Goal: Task Accomplishment & Management: Manage account settings

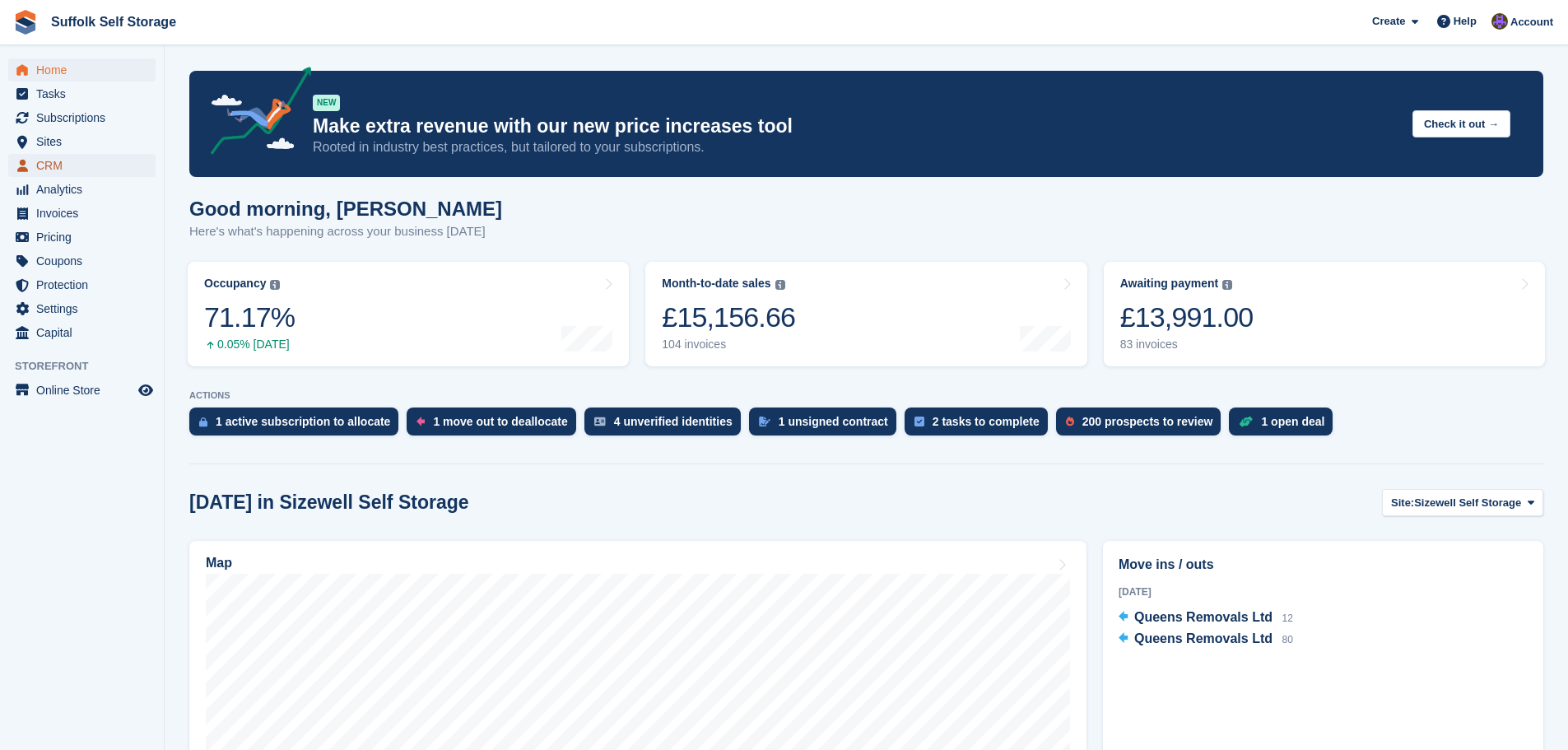
click at [56, 164] on span "CRM" at bounding box center [85, 165] width 99 height 23
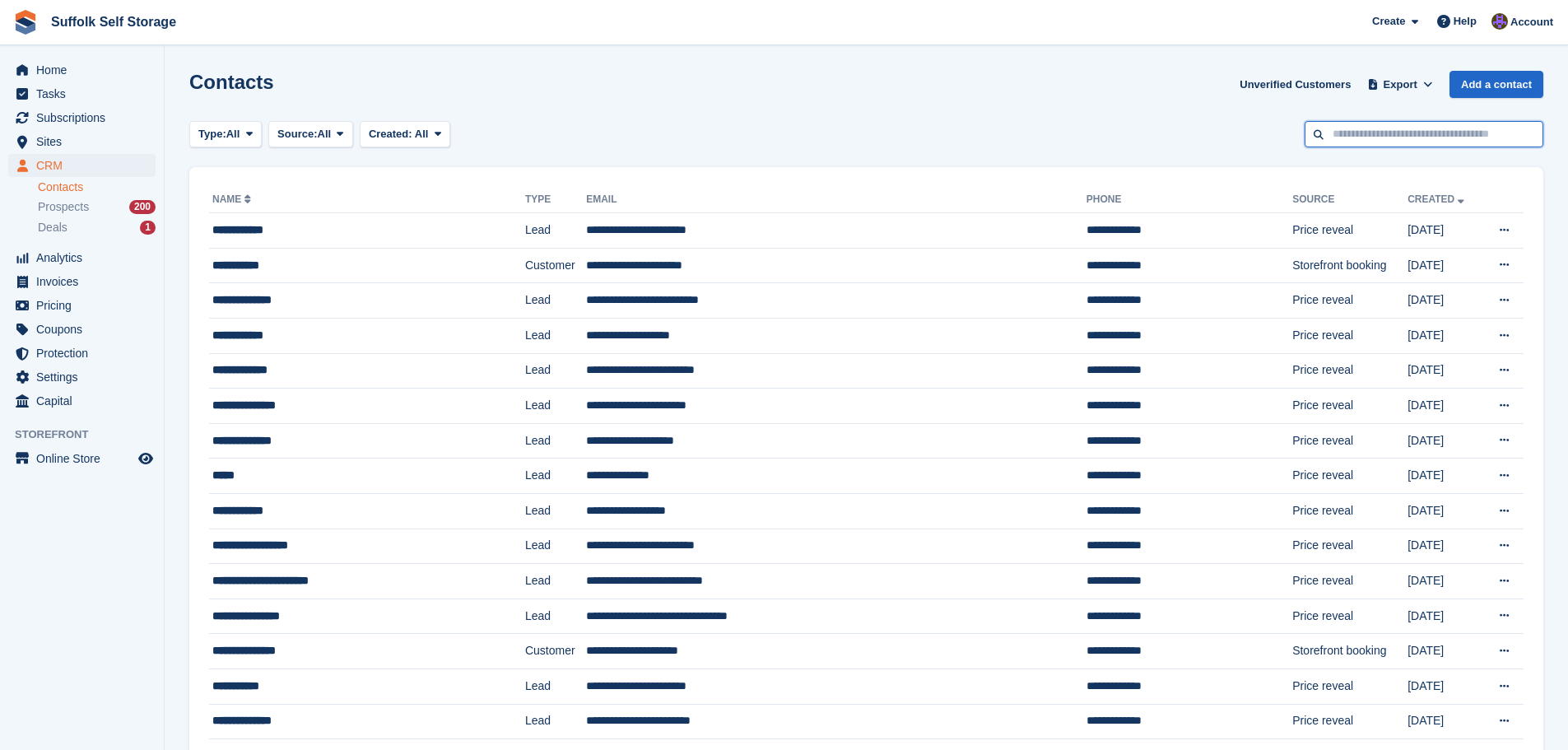
click at [1380, 138] on input "text" at bounding box center [1424, 135] width 239 height 27
type input "******"
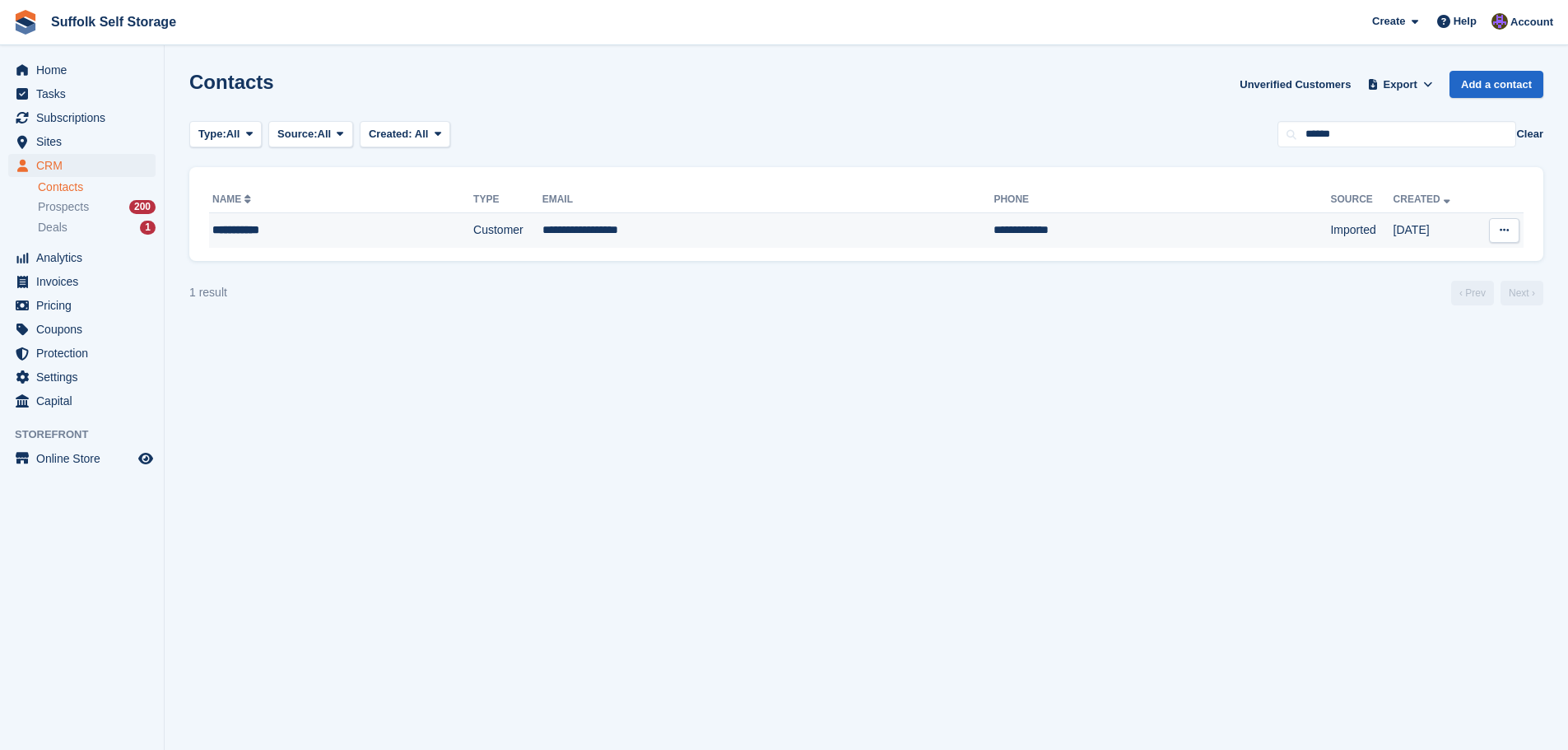
click at [993, 229] on td "**********" at bounding box center [1162, 230] width 337 height 34
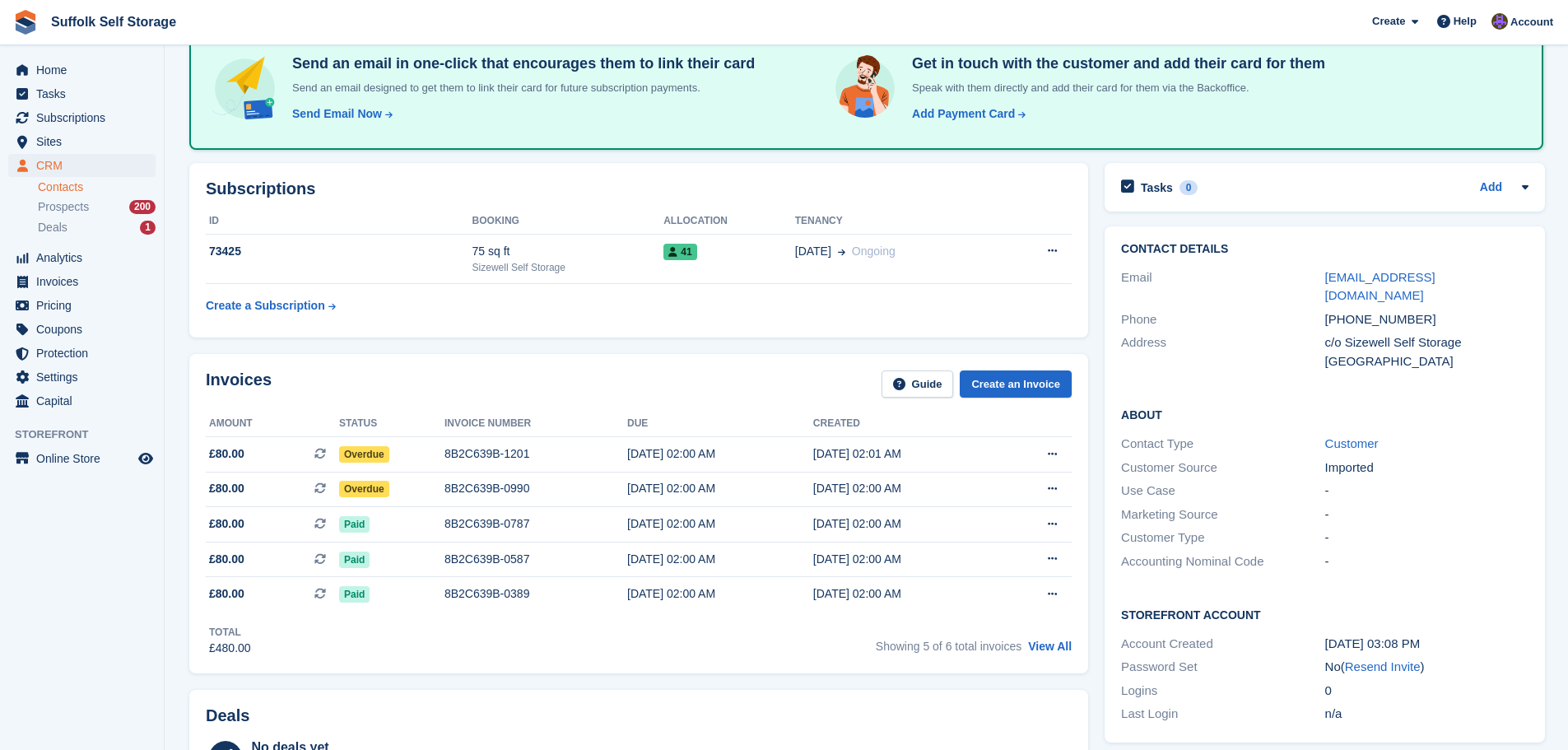
scroll to position [164, 0]
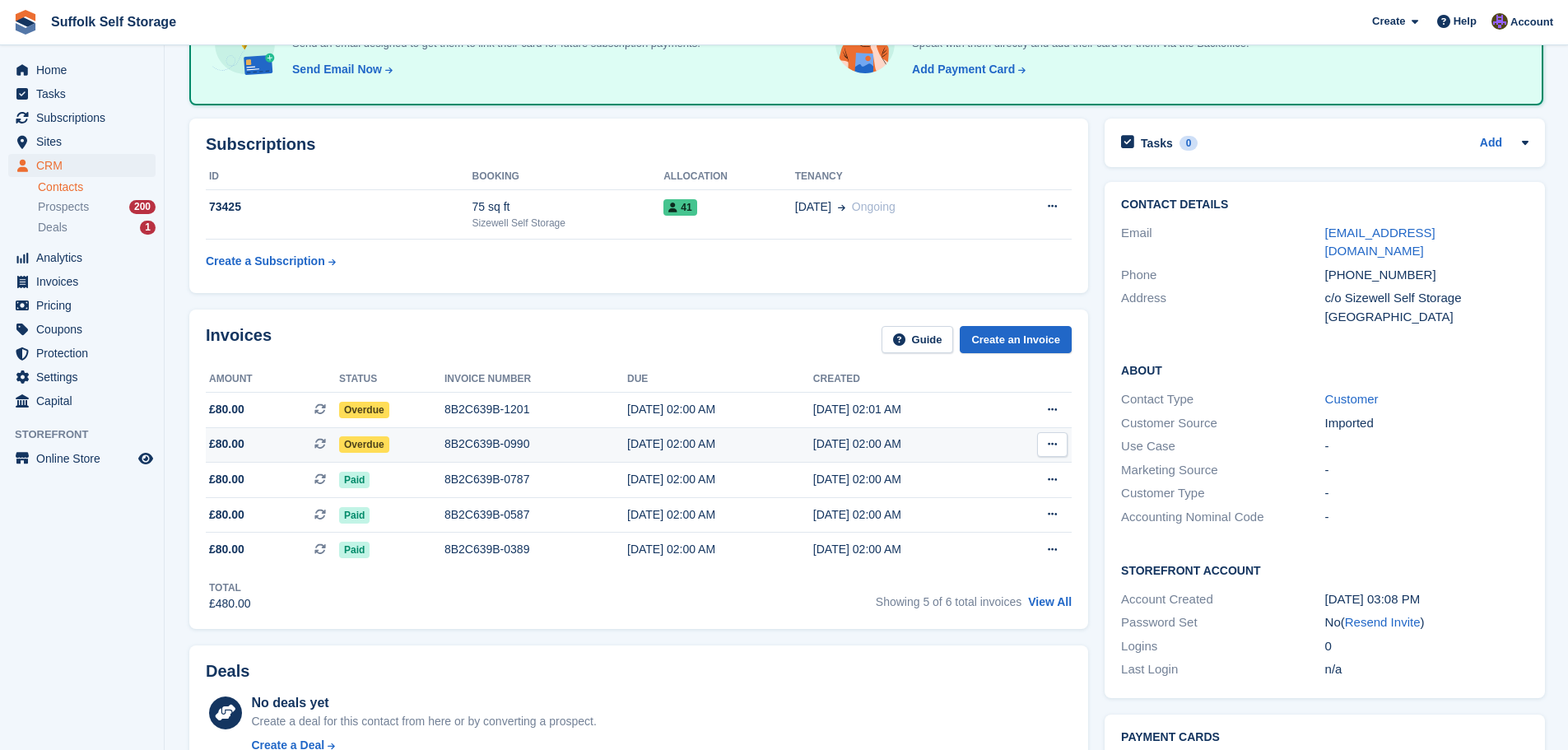
click at [368, 447] on span "Overdue" at bounding box center [364, 445] width 50 height 17
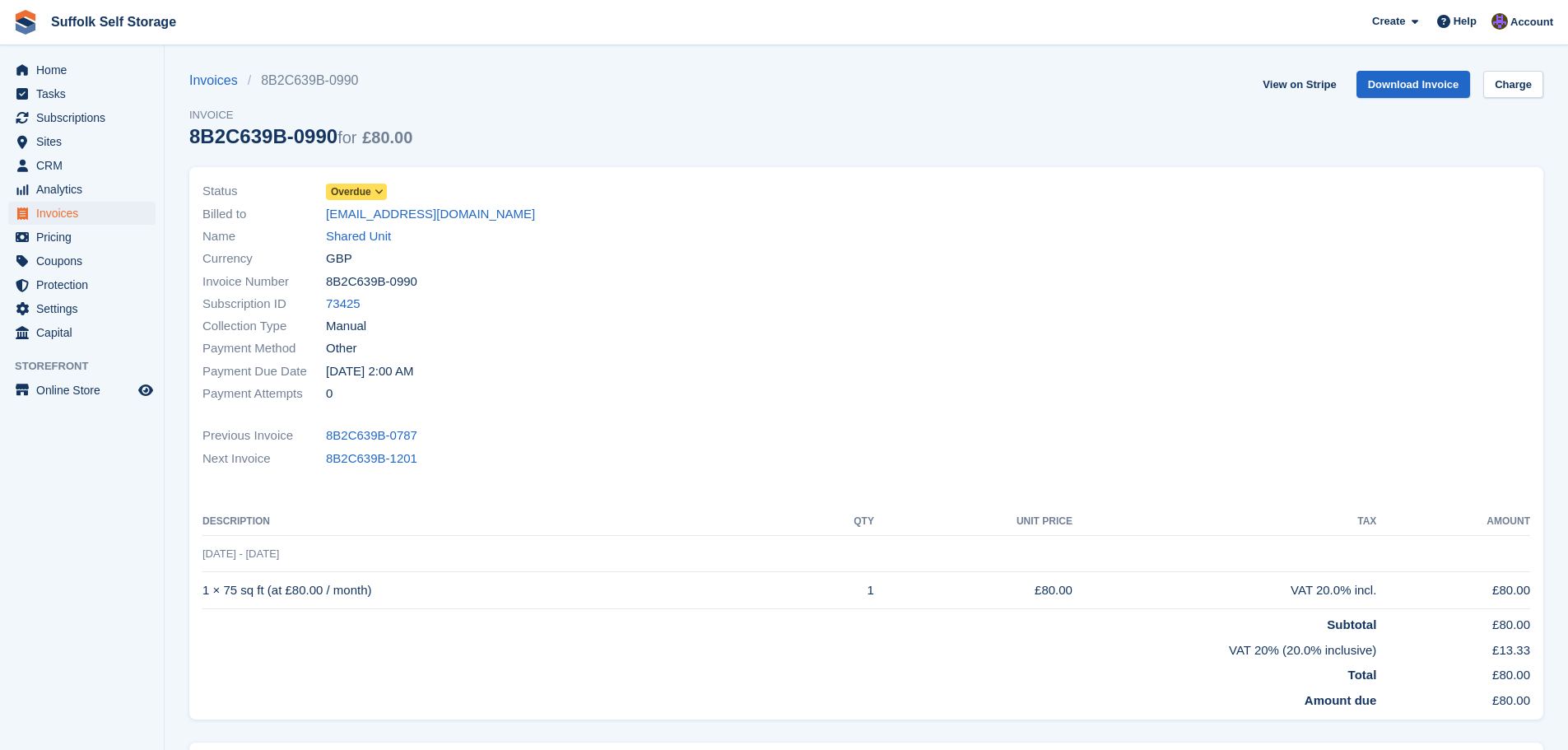
click at [352, 193] on span "Overdue" at bounding box center [350, 191] width 40 height 15
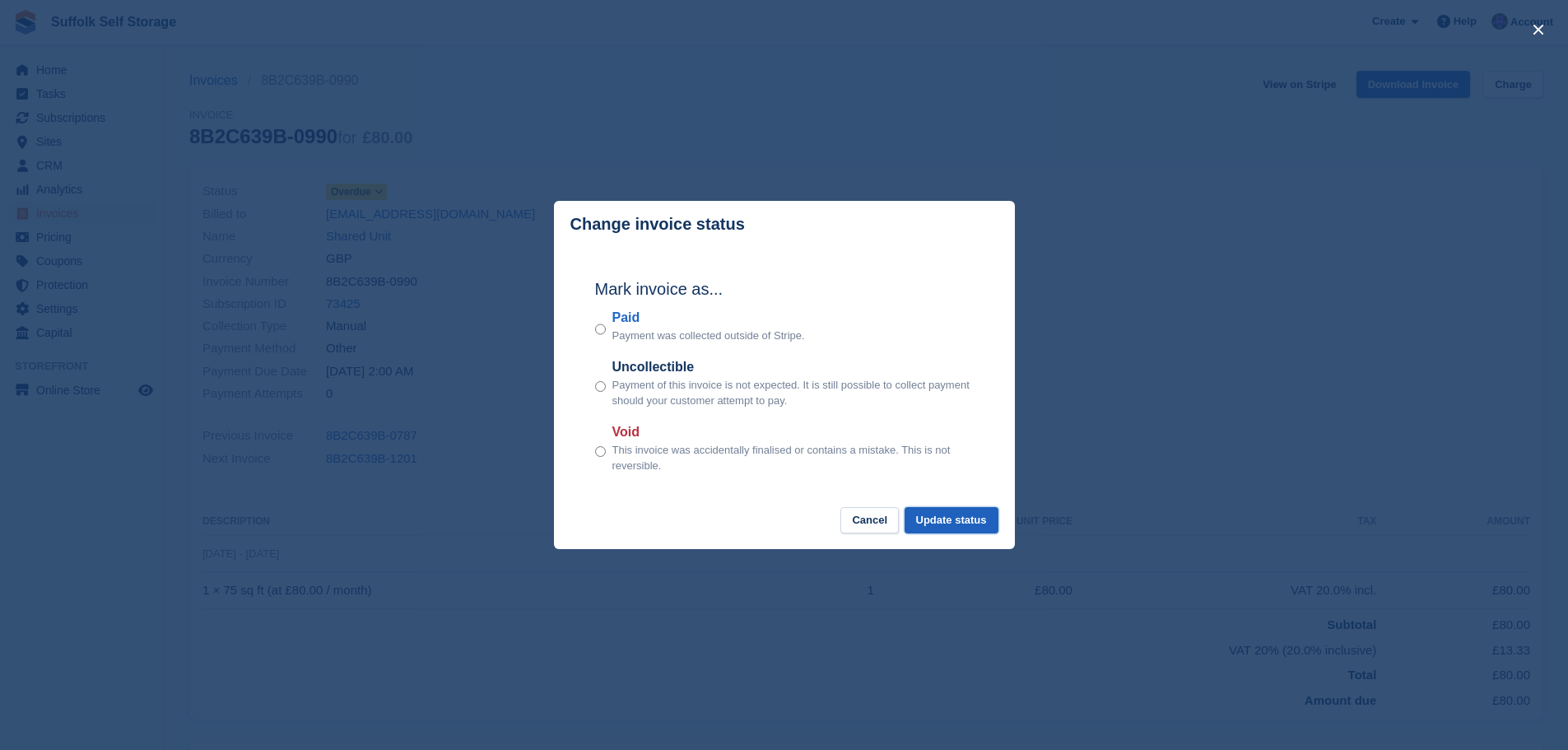
click at [957, 529] on button "Update status" at bounding box center [951, 521] width 94 height 27
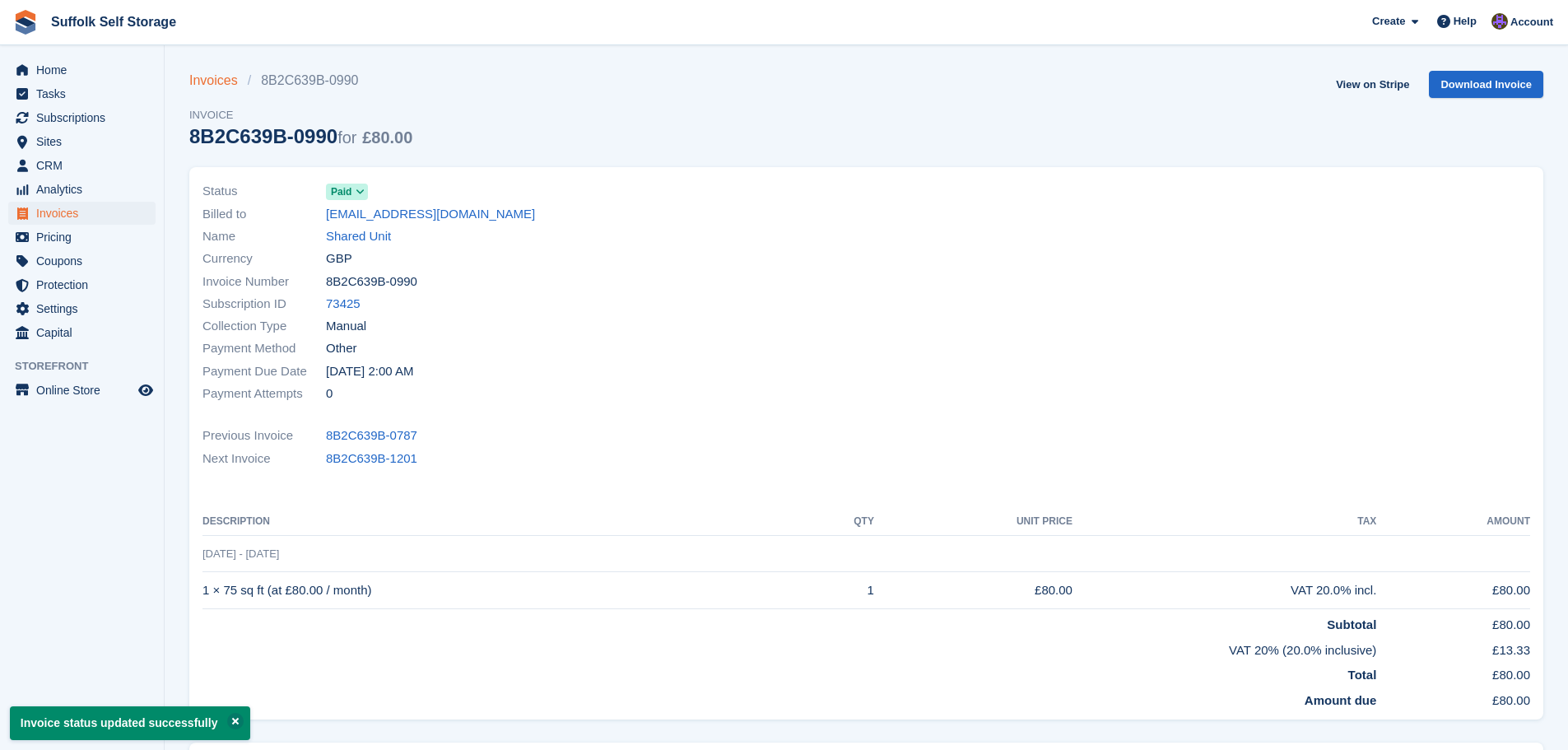
click at [224, 79] on link "Invoices" at bounding box center [218, 80] width 59 height 20
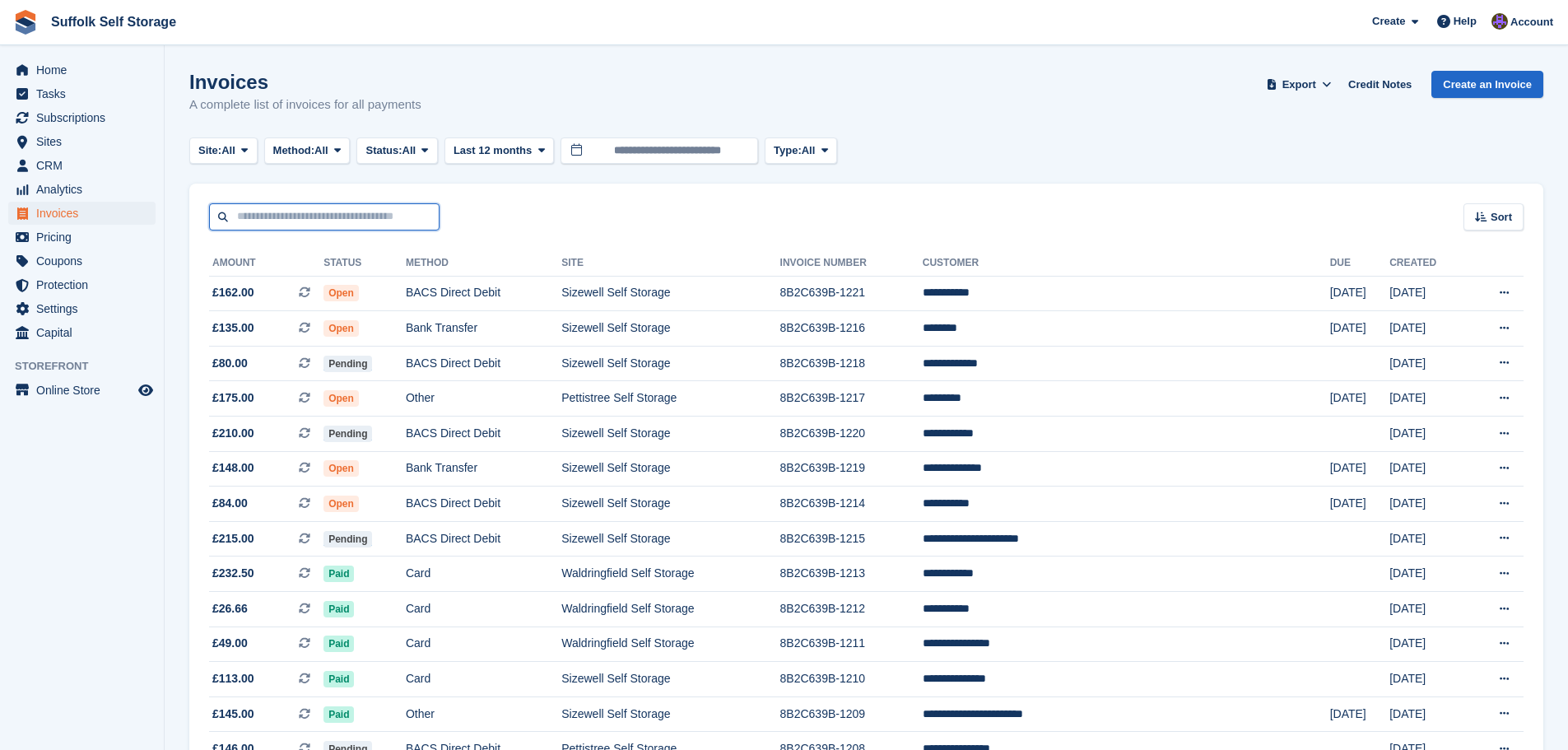
click at [333, 218] on input "text" at bounding box center [324, 217] width 230 height 27
type input "*****"
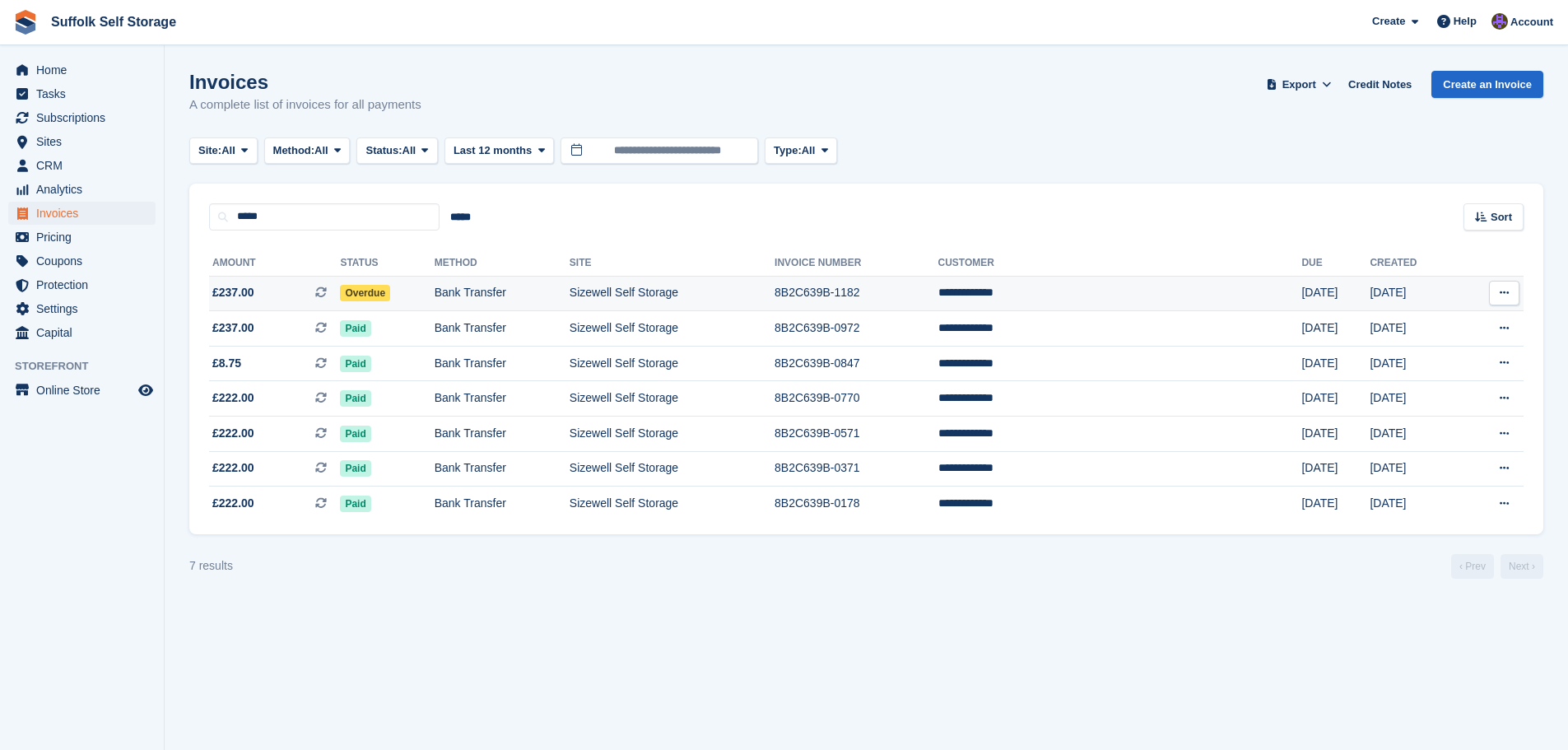
click at [391, 294] on span "Overdue" at bounding box center [364, 293] width 50 height 17
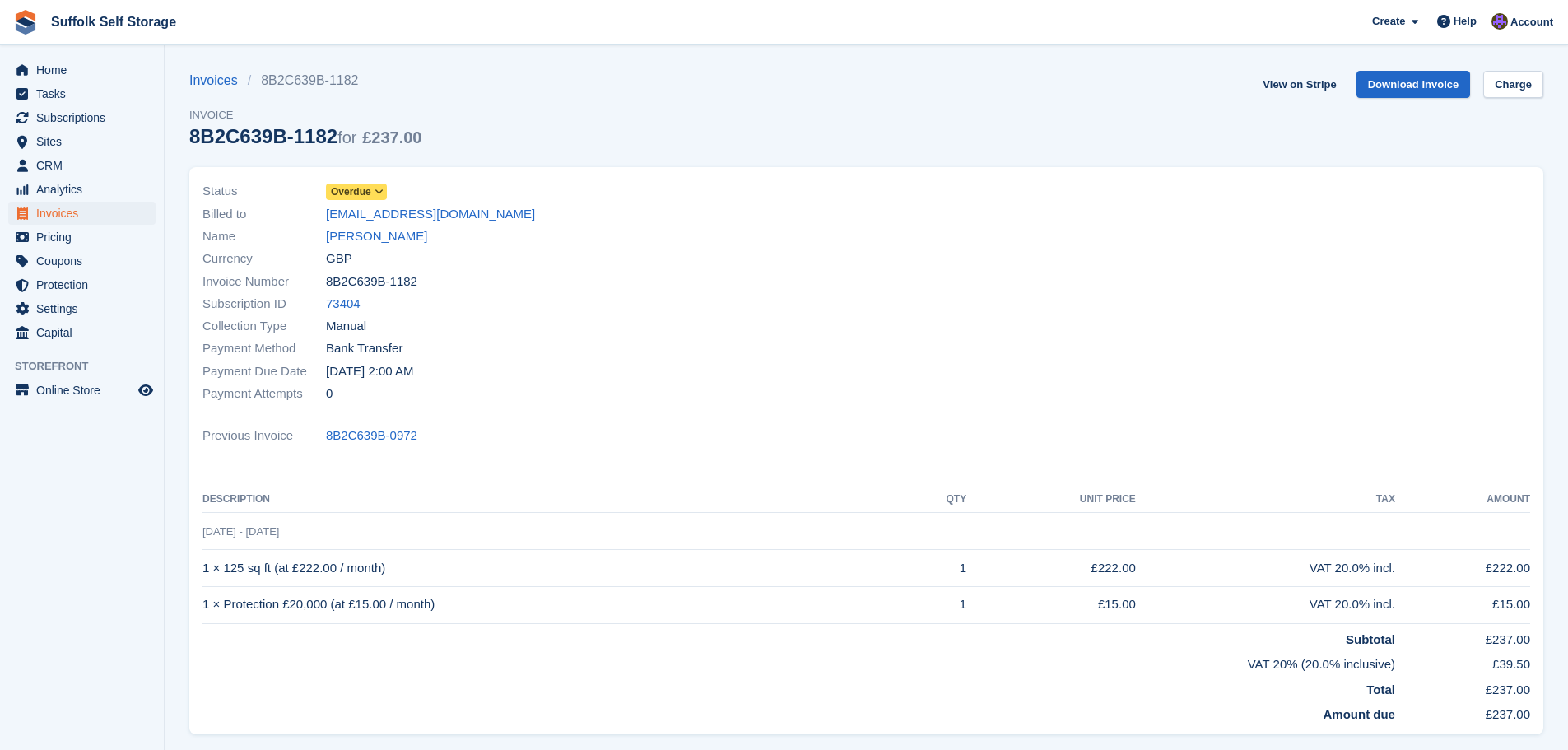
click at [354, 195] on span "Overdue" at bounding box center [350, 191] width 40 height 15
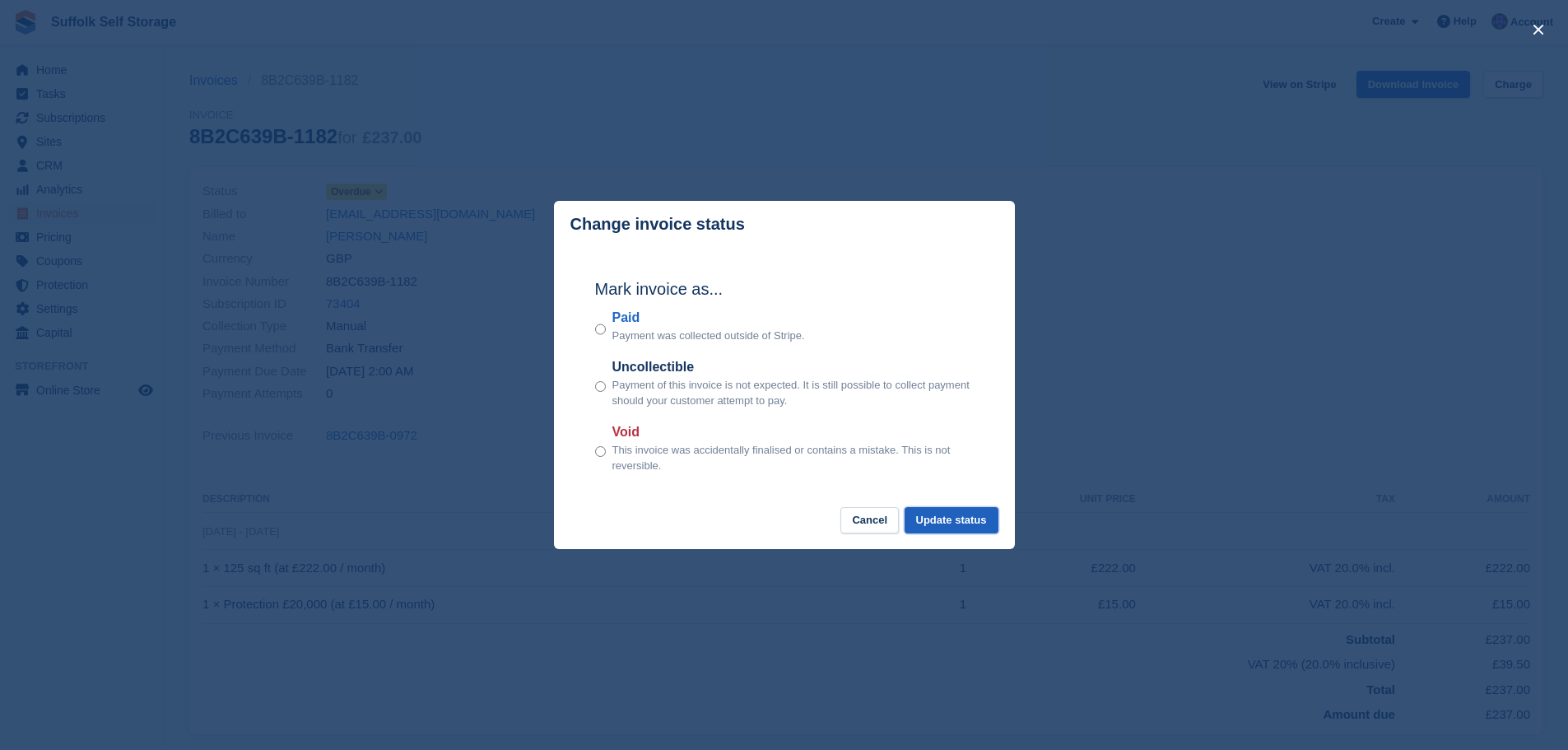
click at [965, 516] on button "Update status" at bounding box center [951, 521] width 94 height 27
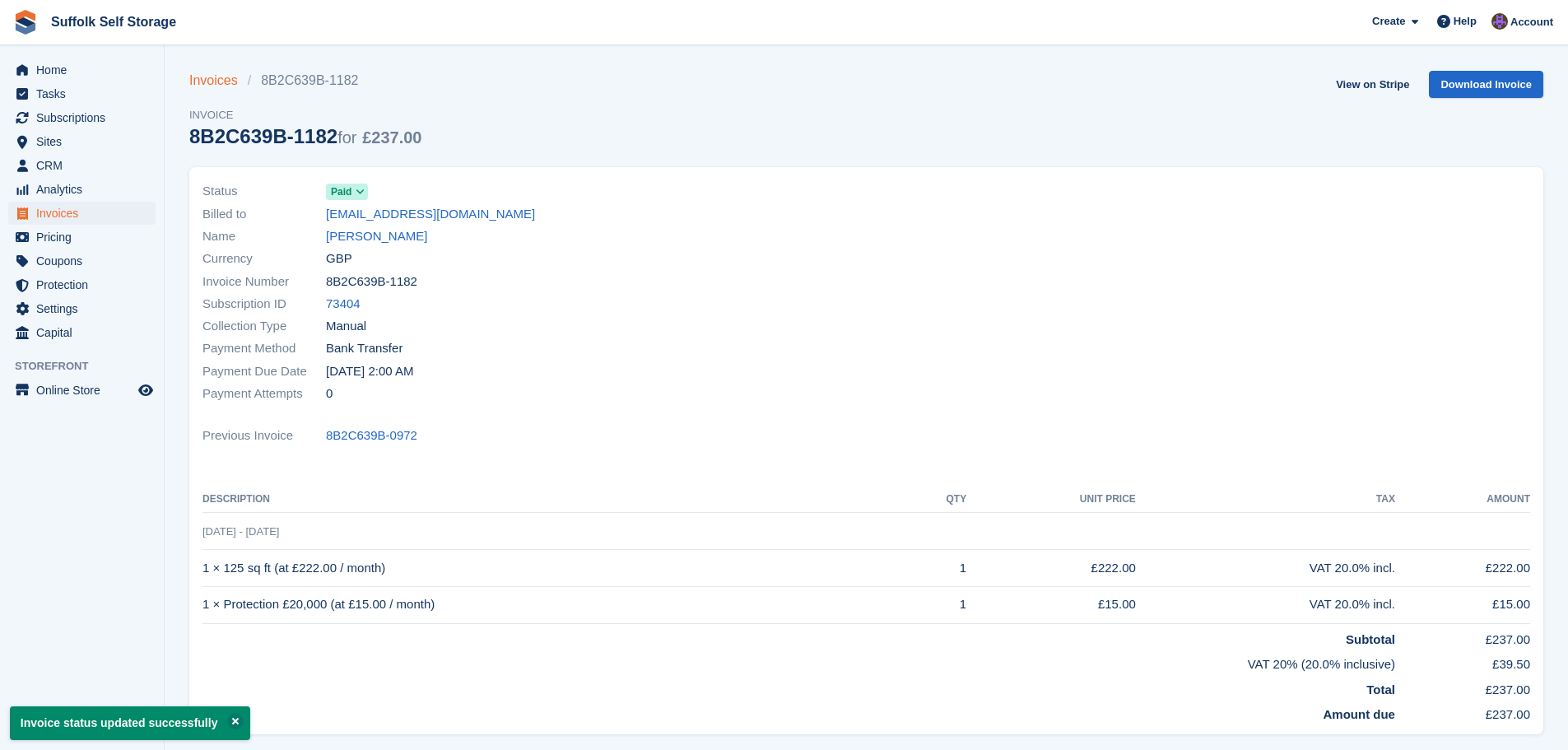
click at [216, 76] on link "Invoices" at bounding box center [218, 80] width 59 height 20
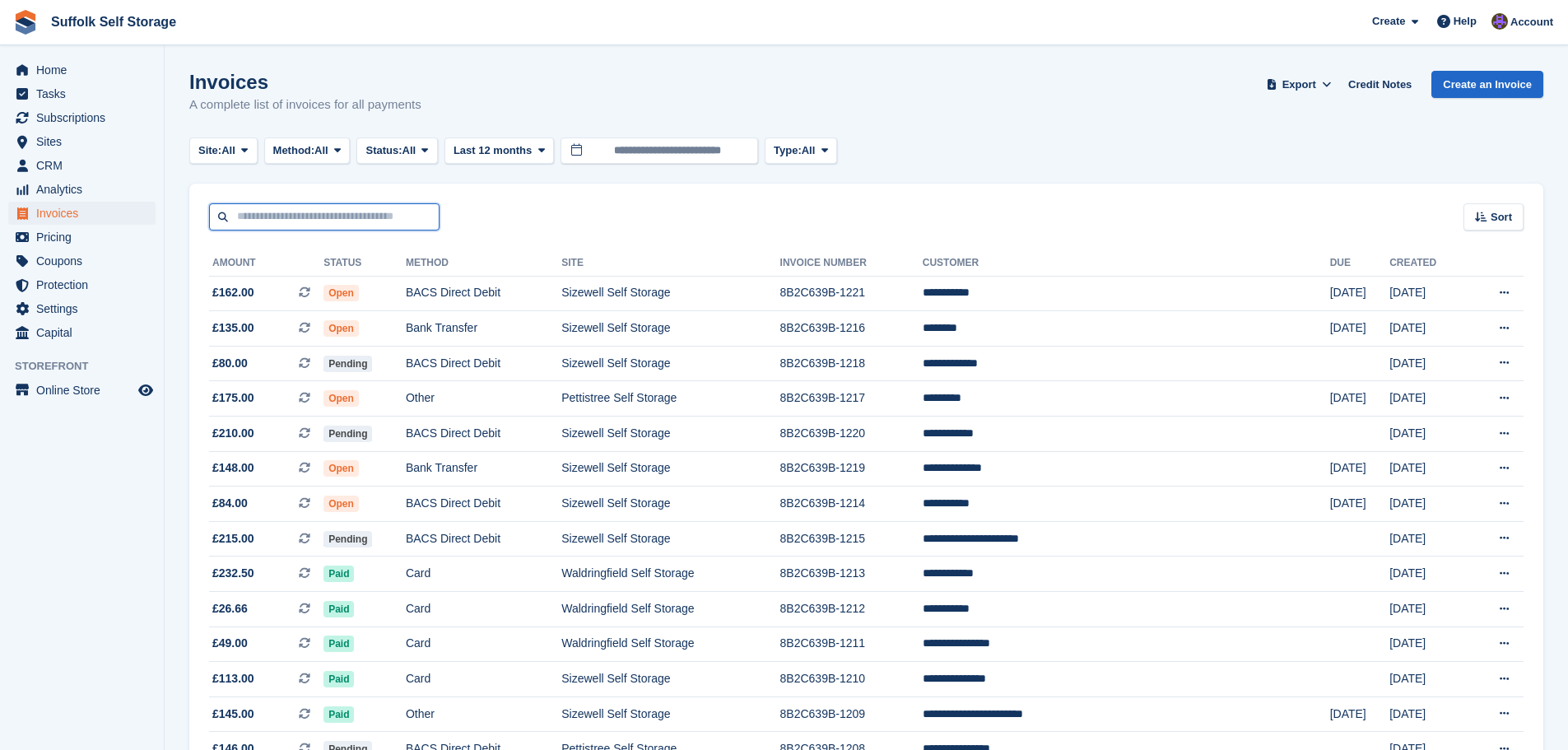
click at [382, 223] on input "text" at bounding box center [324, 217] width 230 height 27
type input "****"
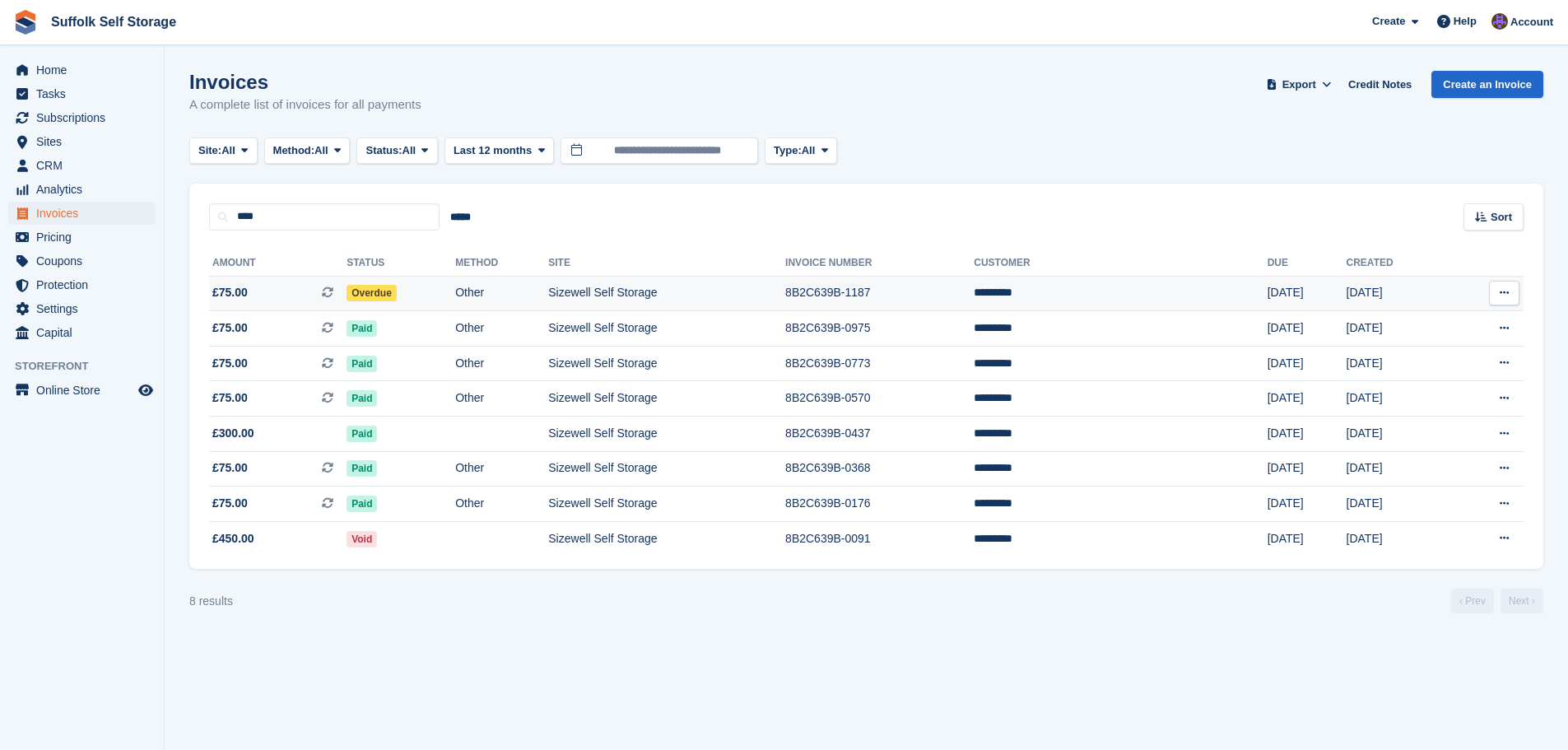
click at [396, 298] on span "Overdue" at bounding box center [371, 293] width 50 height 17
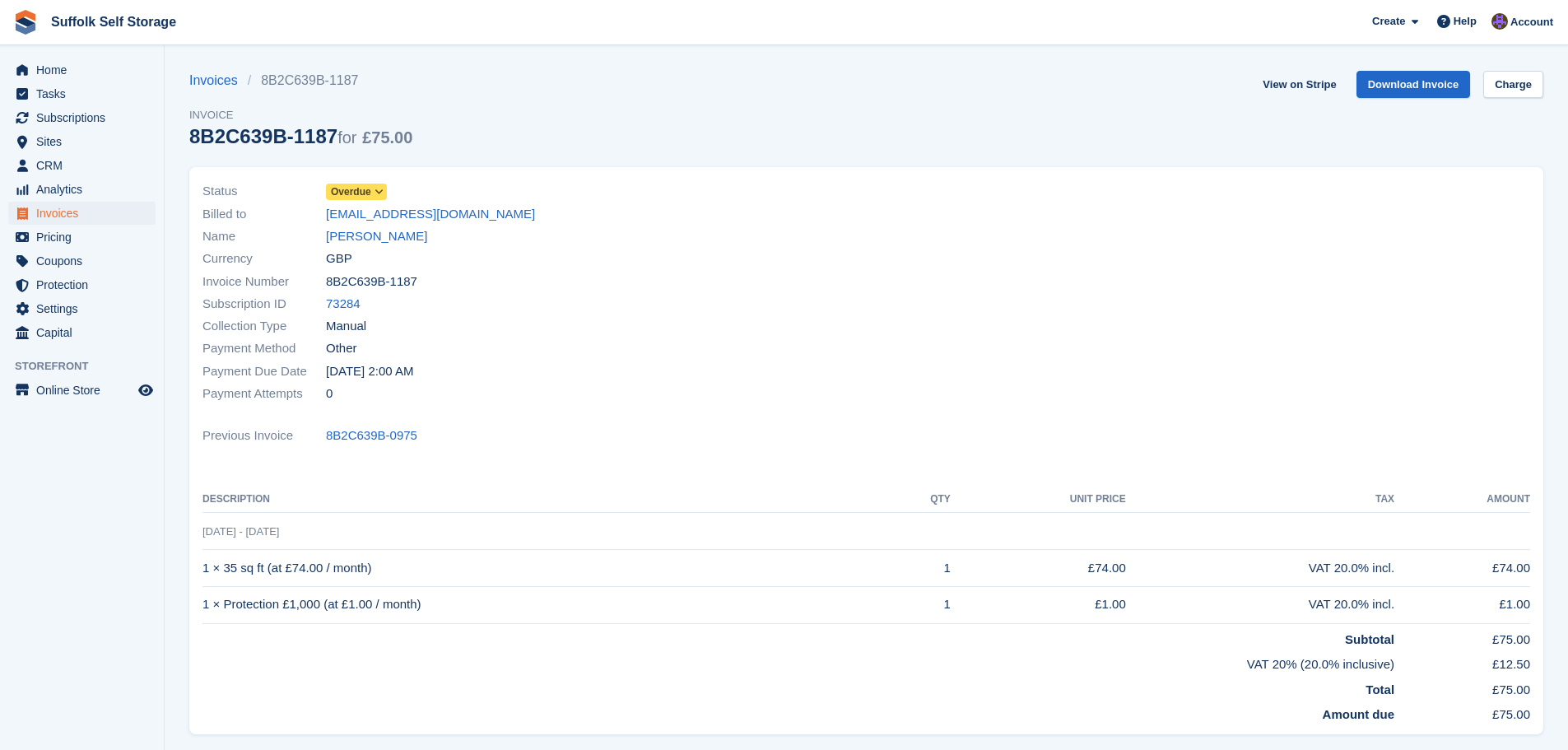
click at [368, 192] on span "Overdue" at bounding box center [350, 191] width 40 height 15
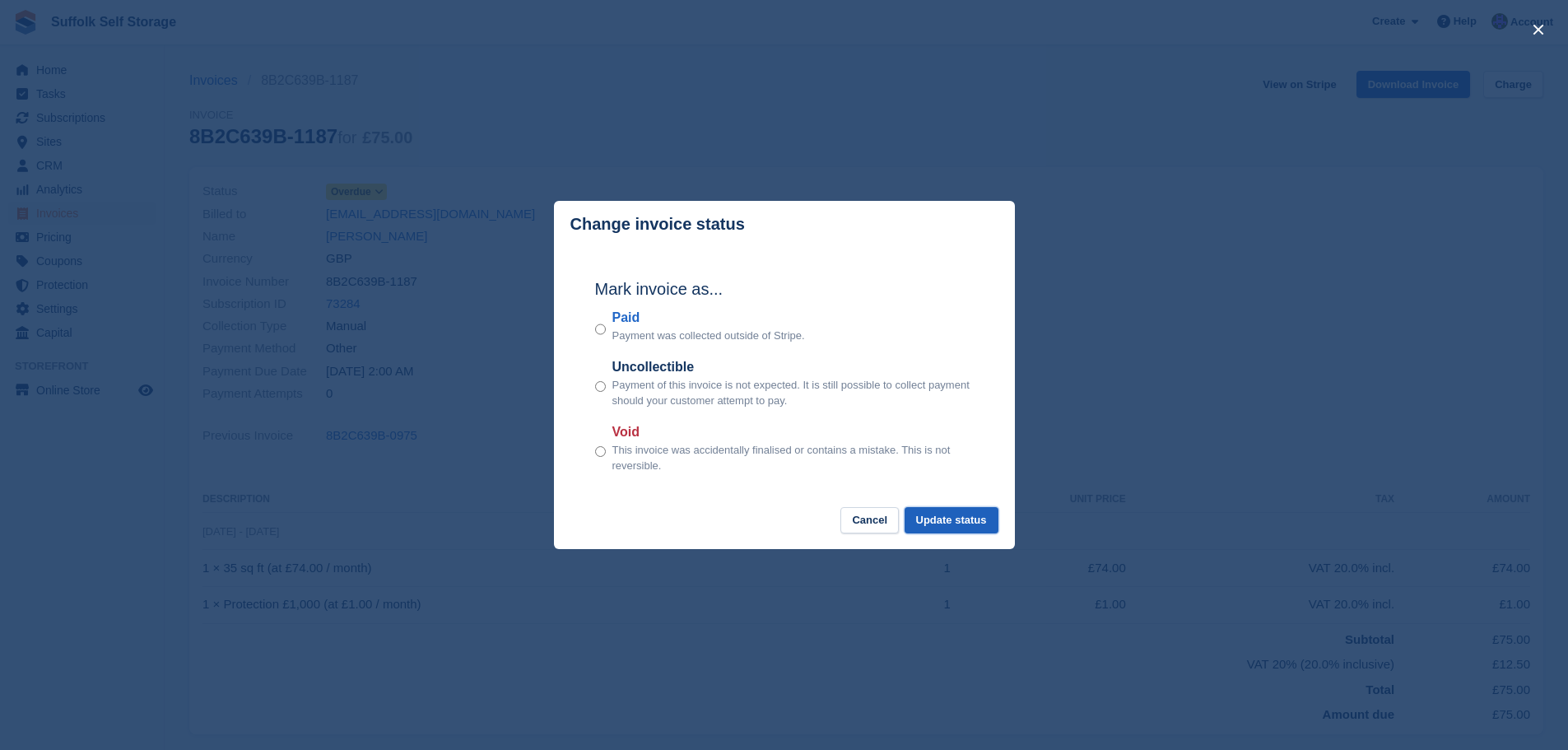
click at [945, 517] on button "Update status" at bounding box center [951, 521] width 94 height 27
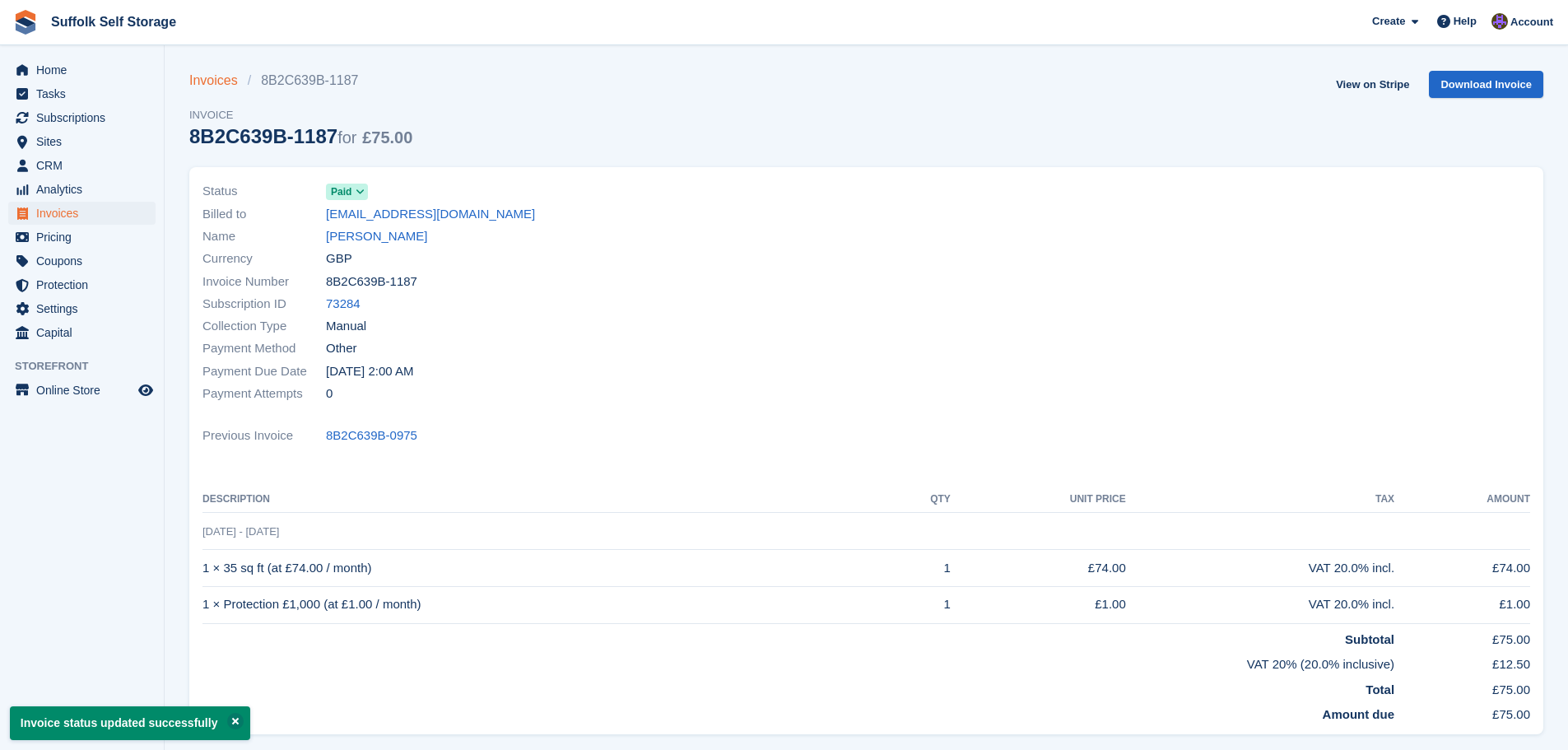
click at [229, 84] on link "Invoices" at bounding box center [218, 80] width 59 height 20
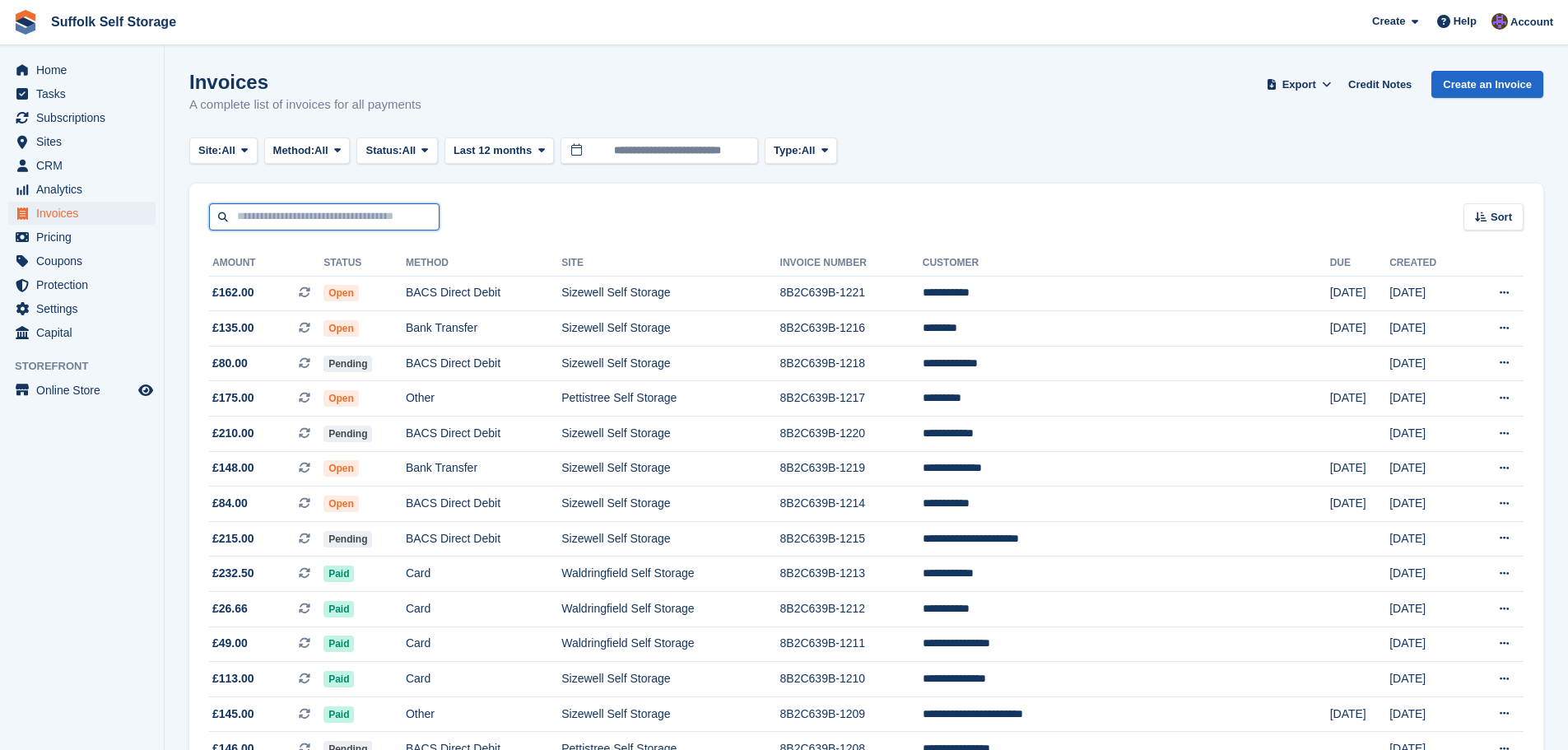
click at [329, 219] on input "text" at bounding box center [324, 217] width 230 height 27
type input "****"
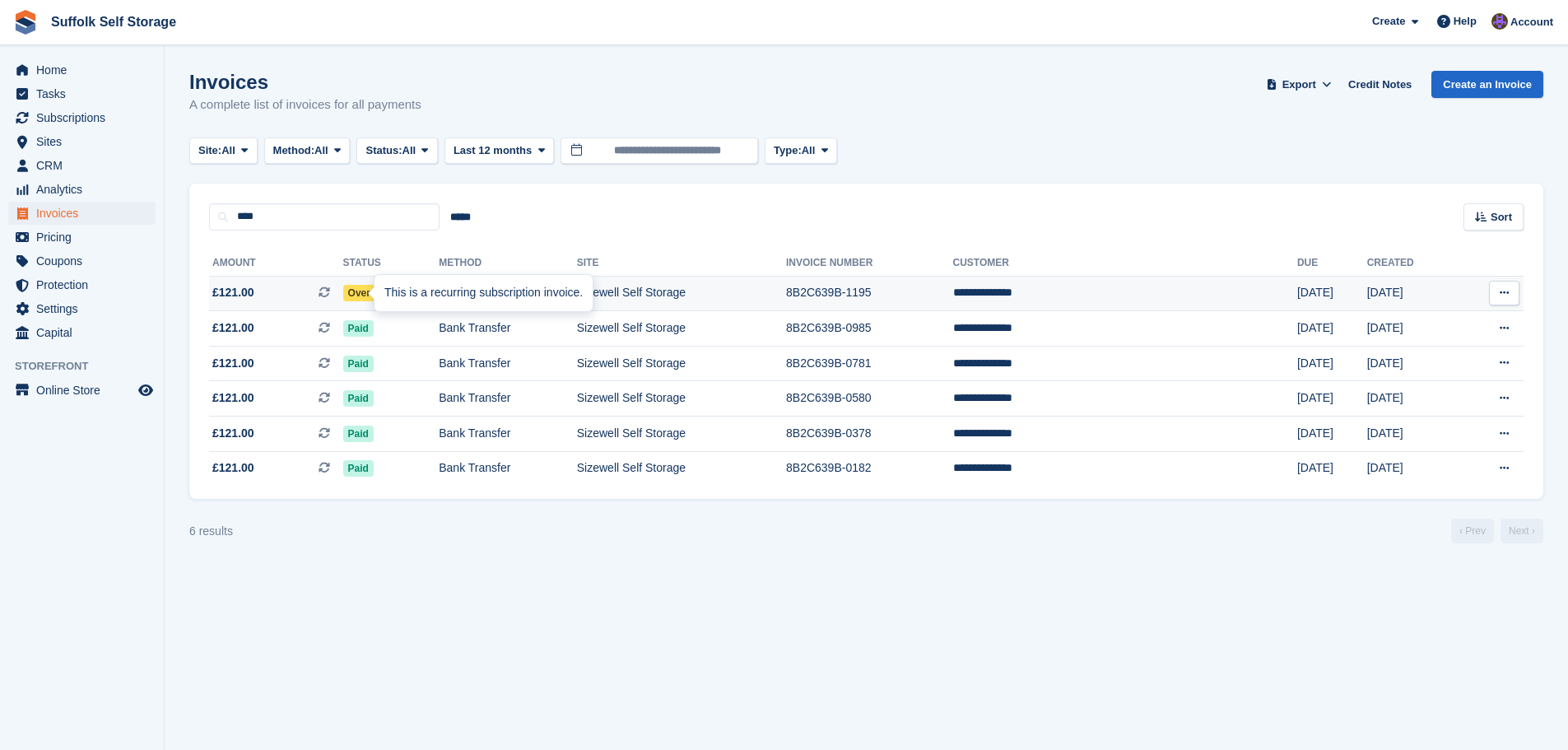
click at [380, 298] on div "This is a recurring subscription invoice." at bounding box center [484, 293] width 218 height 36
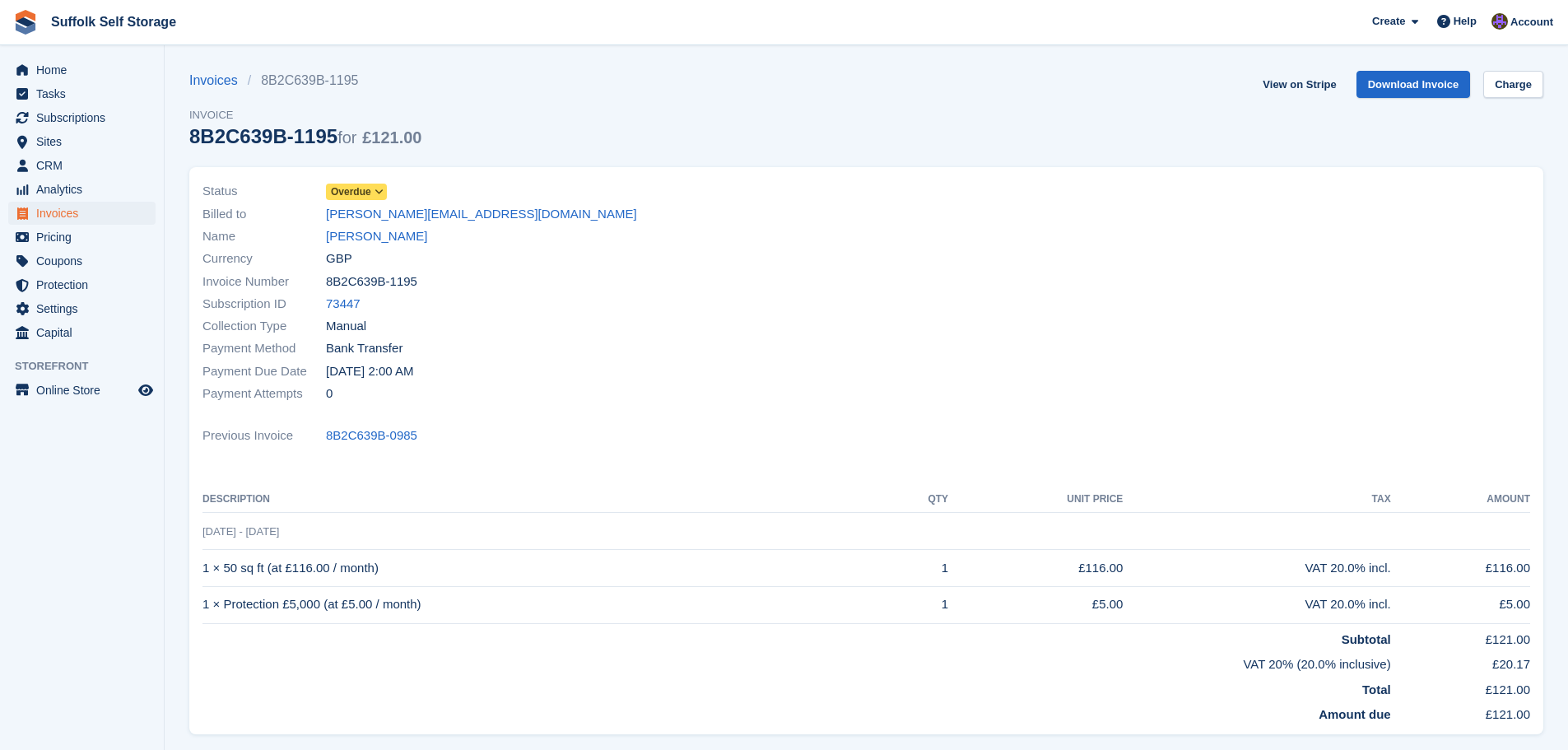
click at [378, 189] on icon at bounding box center [379, 192] width 9 height 10
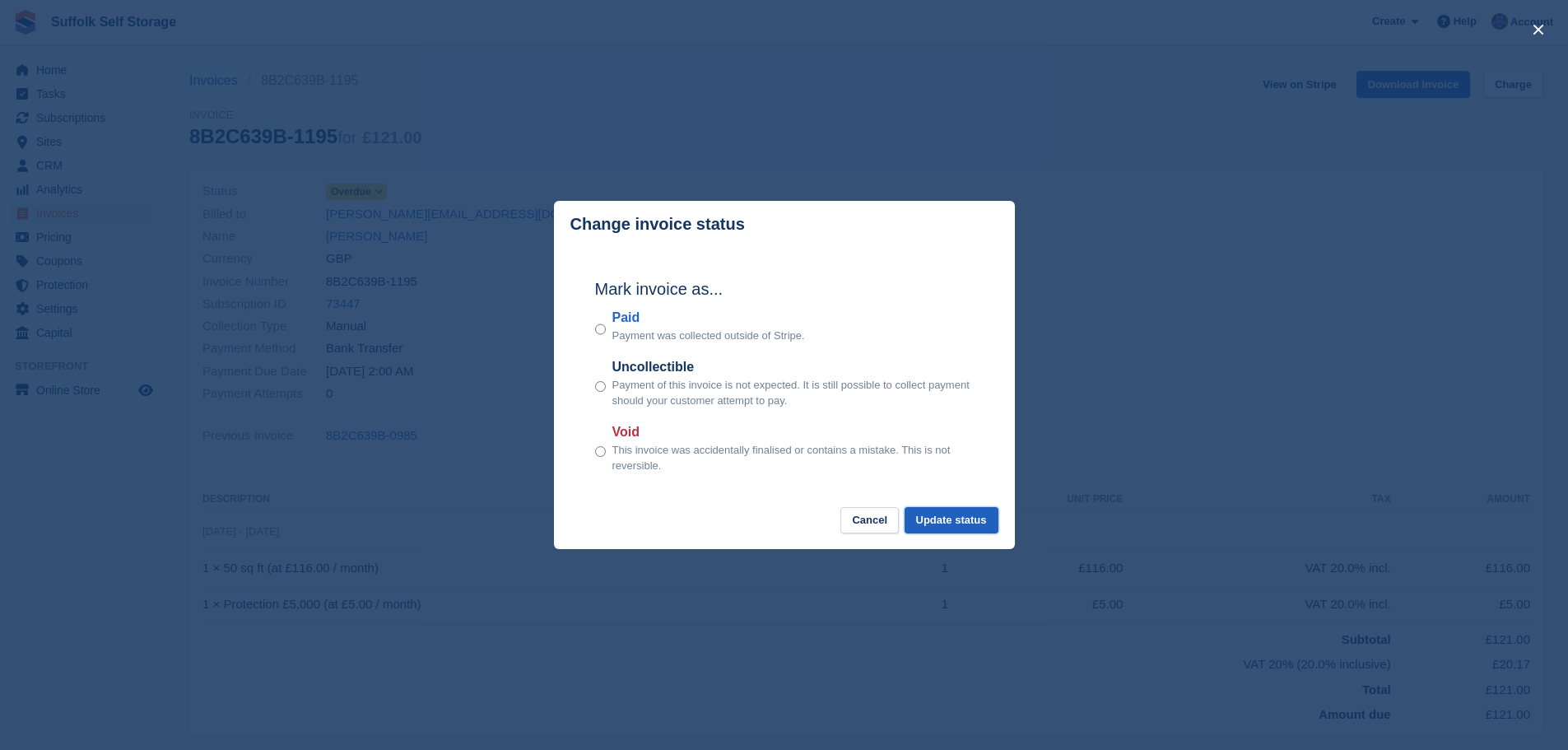
click at [950, 520] on button "Update status" at bounding box center [951, 521] width 94 height 27
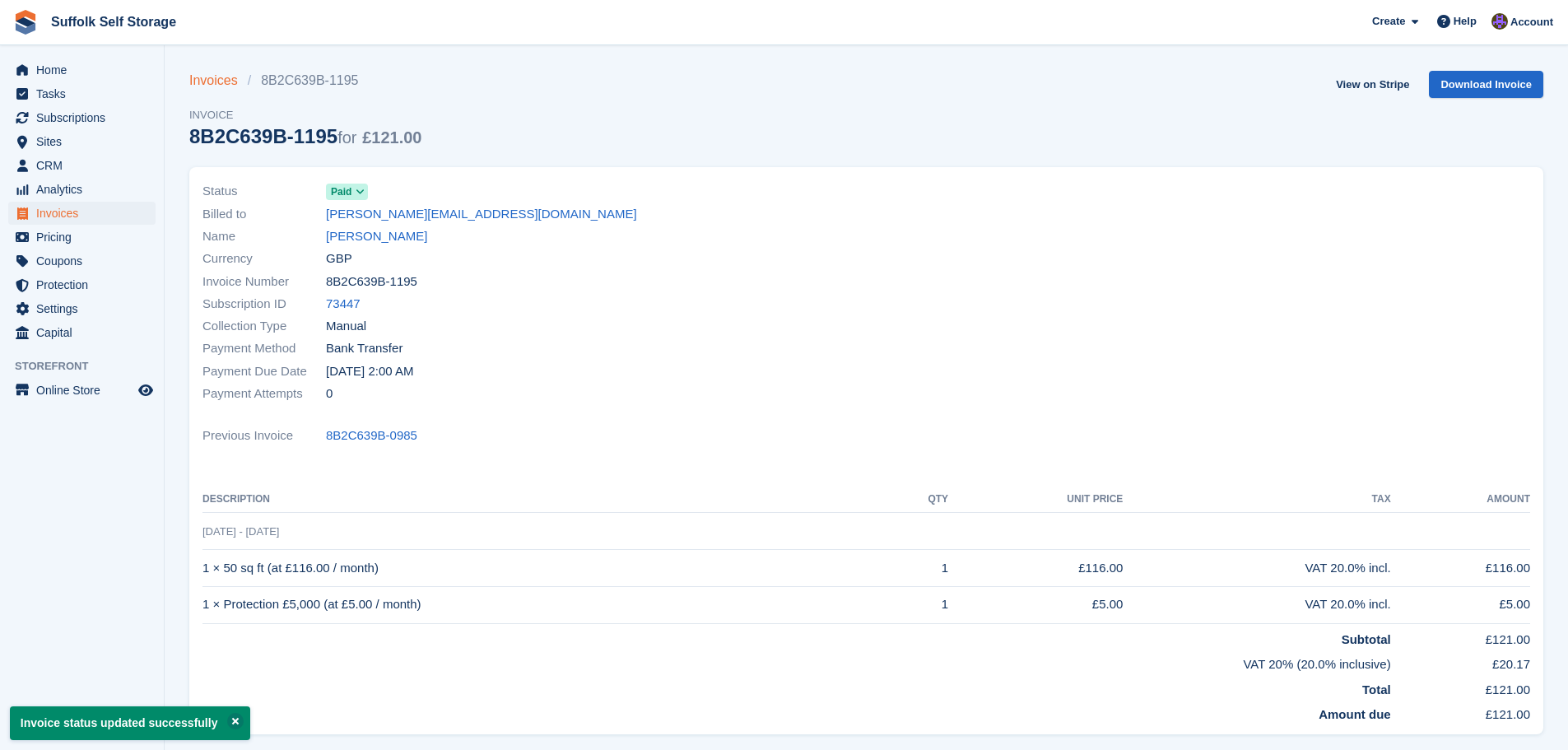
click at [221, 84] on link "Invoices" at bounding box center [218, 80] width 59 height 20
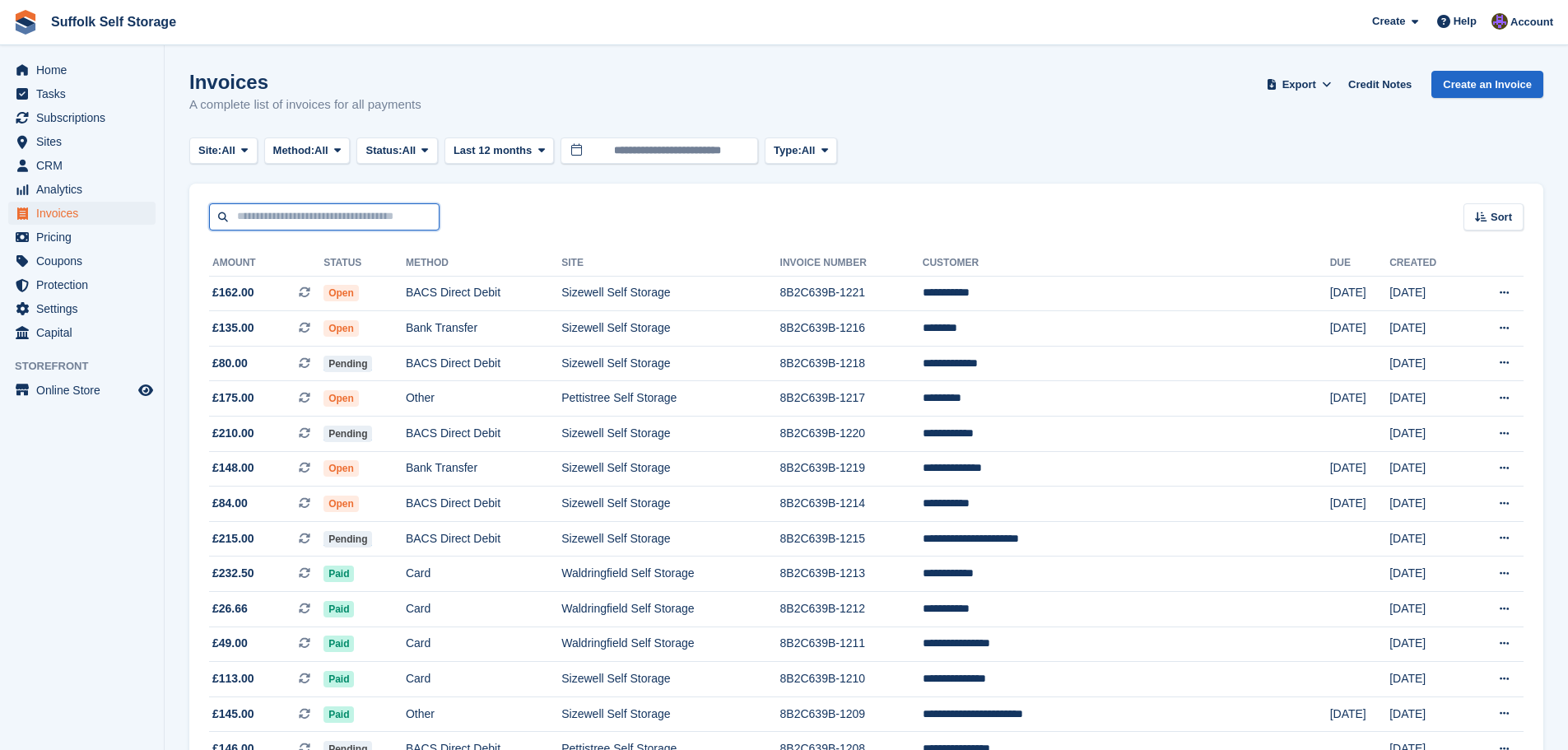
click at [322, 230] on input "text" at bounding box center [324, 217] width 230 height 27
type input "***"
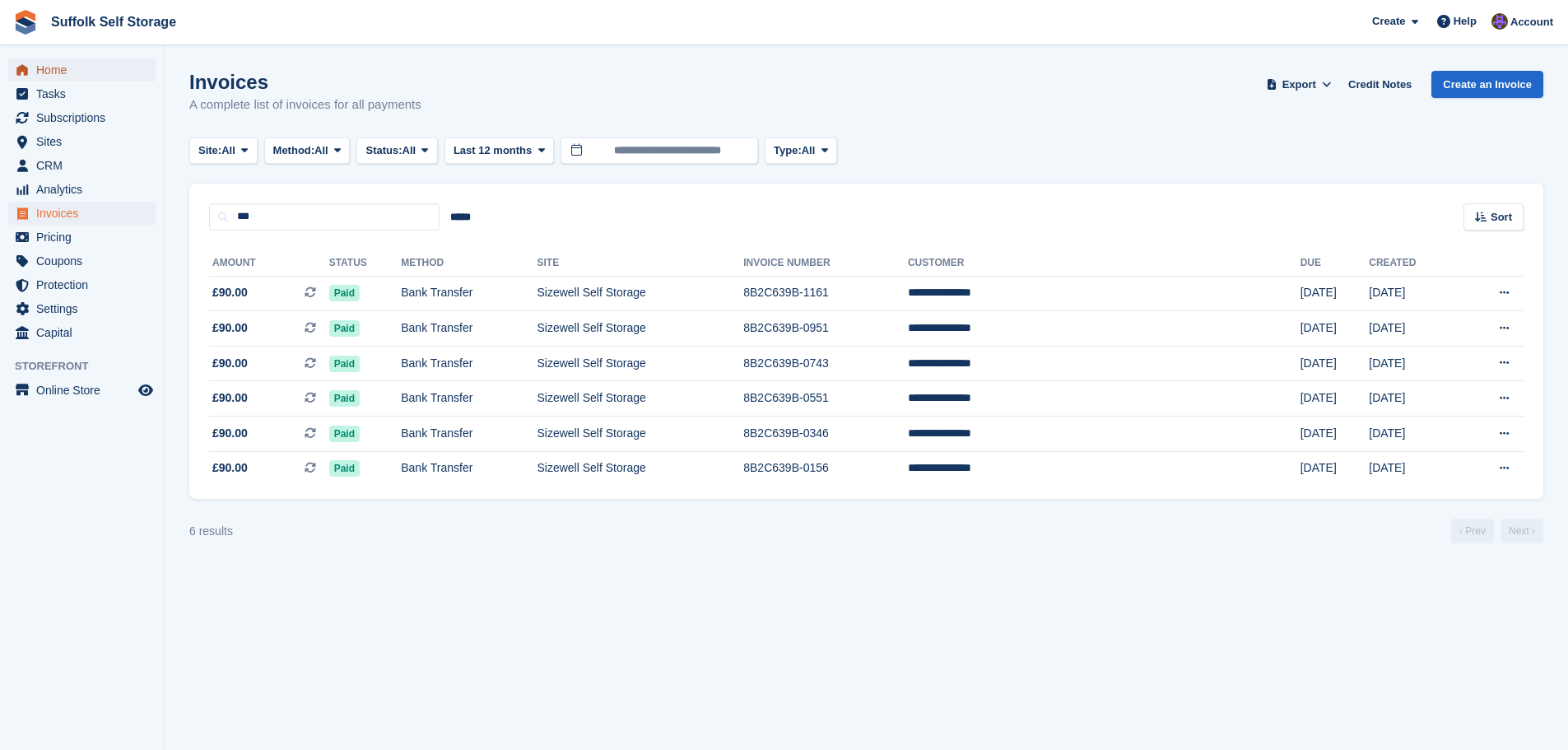
click at [59, 71] on span "Home" at bounding box center [85, 70] width 99 height 23
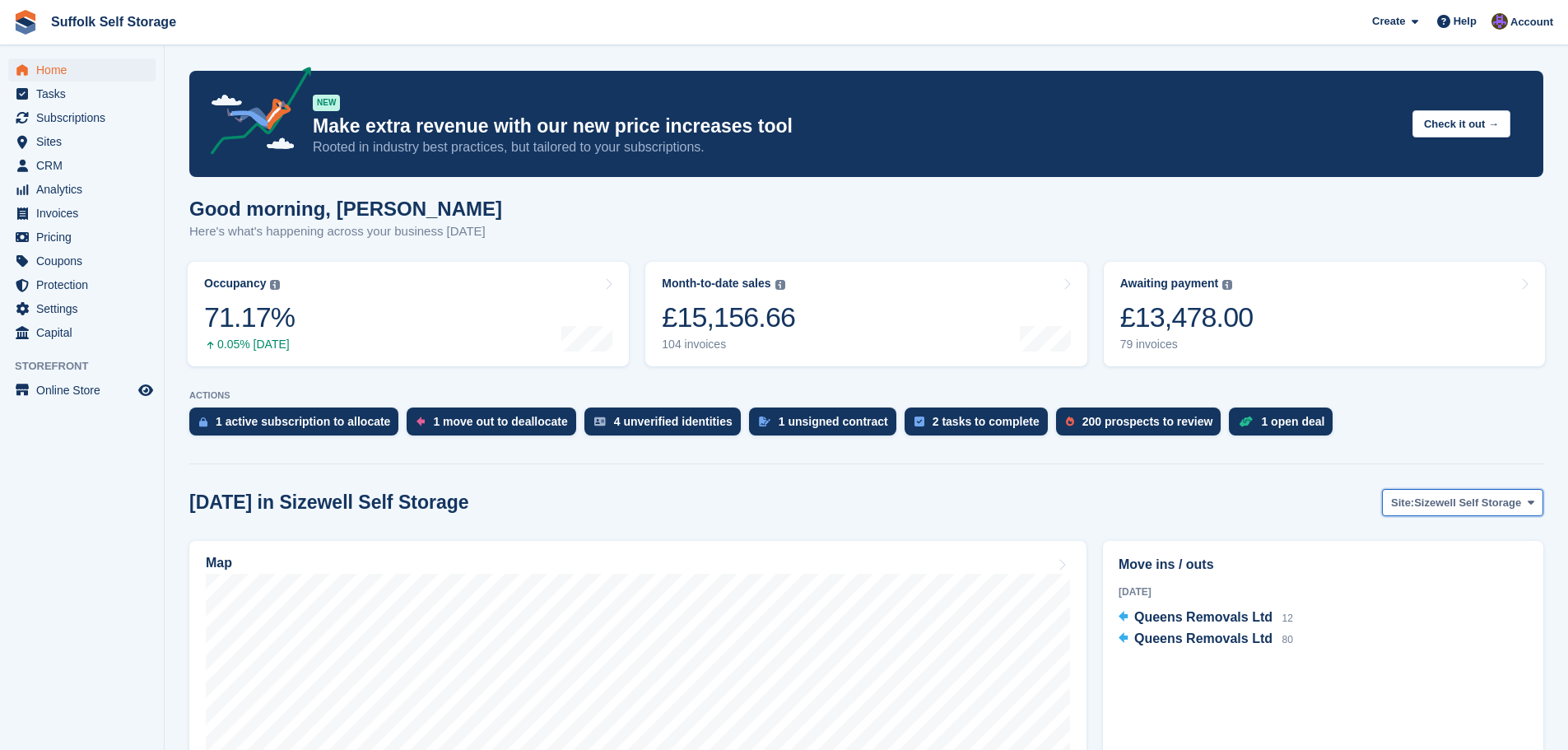
drag, startPoint x: 1499, startPoint y: 505, endPoint x: 1463, endPoint y: 531, distance: 44.4
click at [1499, 505] on span "Sizewell Self Storage" at bounding box center [1467, 502] width 107 height 17
click at [1456, 561] on link "Pettistree Self Storage" at bounding box center [1455, 572] width 162 height 29
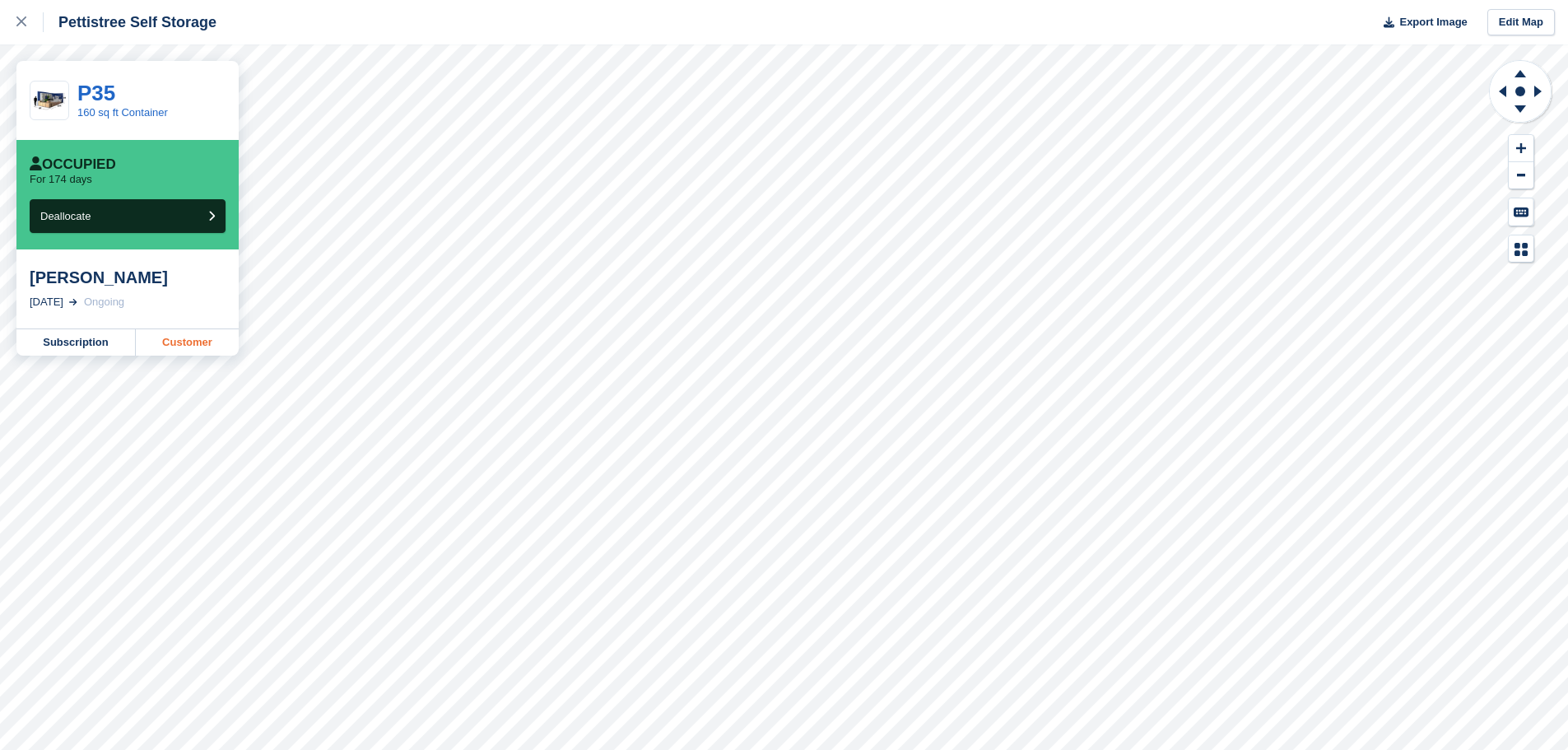
click at [195, 344] on link "Customer" at bounding box center [187, 342] width 103 height 26
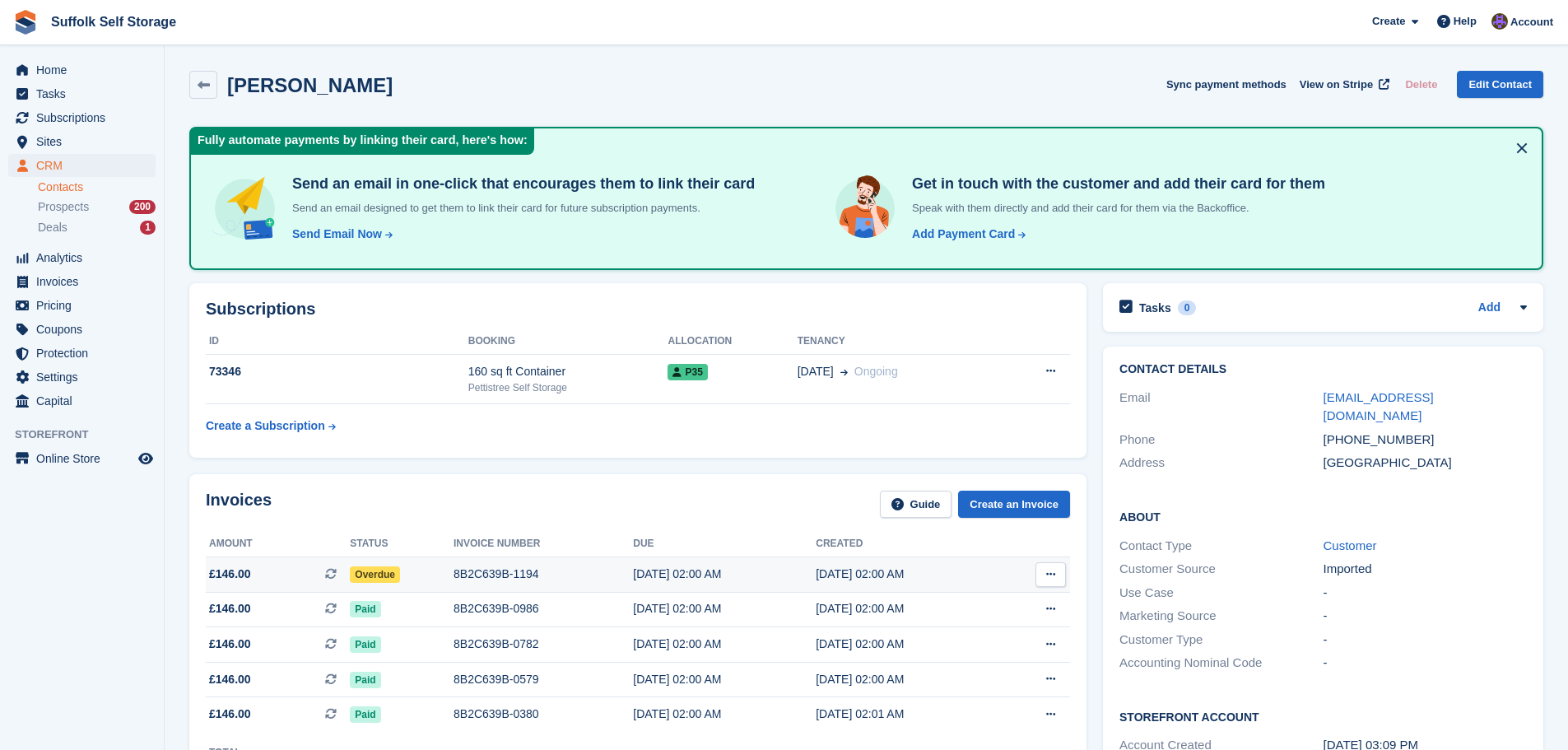
click at [349, 580] on div "Overdue" at bounding box center [401, 575] width 104 height 18
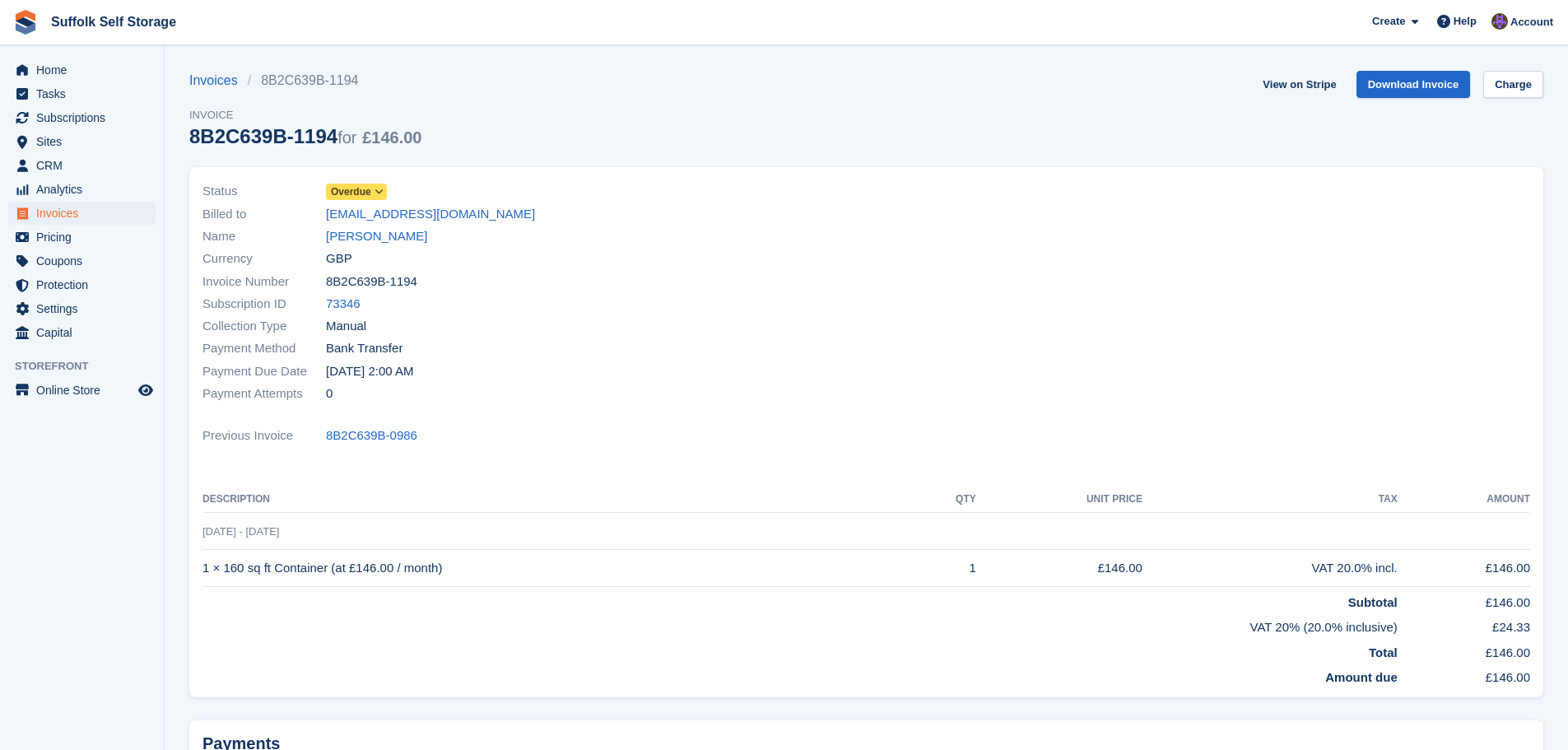
click at [360, 203] on div "Billed to aemonty@googlemail.com" at bounding box center [530, 213] width 655 height 23
click at [360, 189] on span "Overdue" at bounding box center [350, 191] width 40 height 15
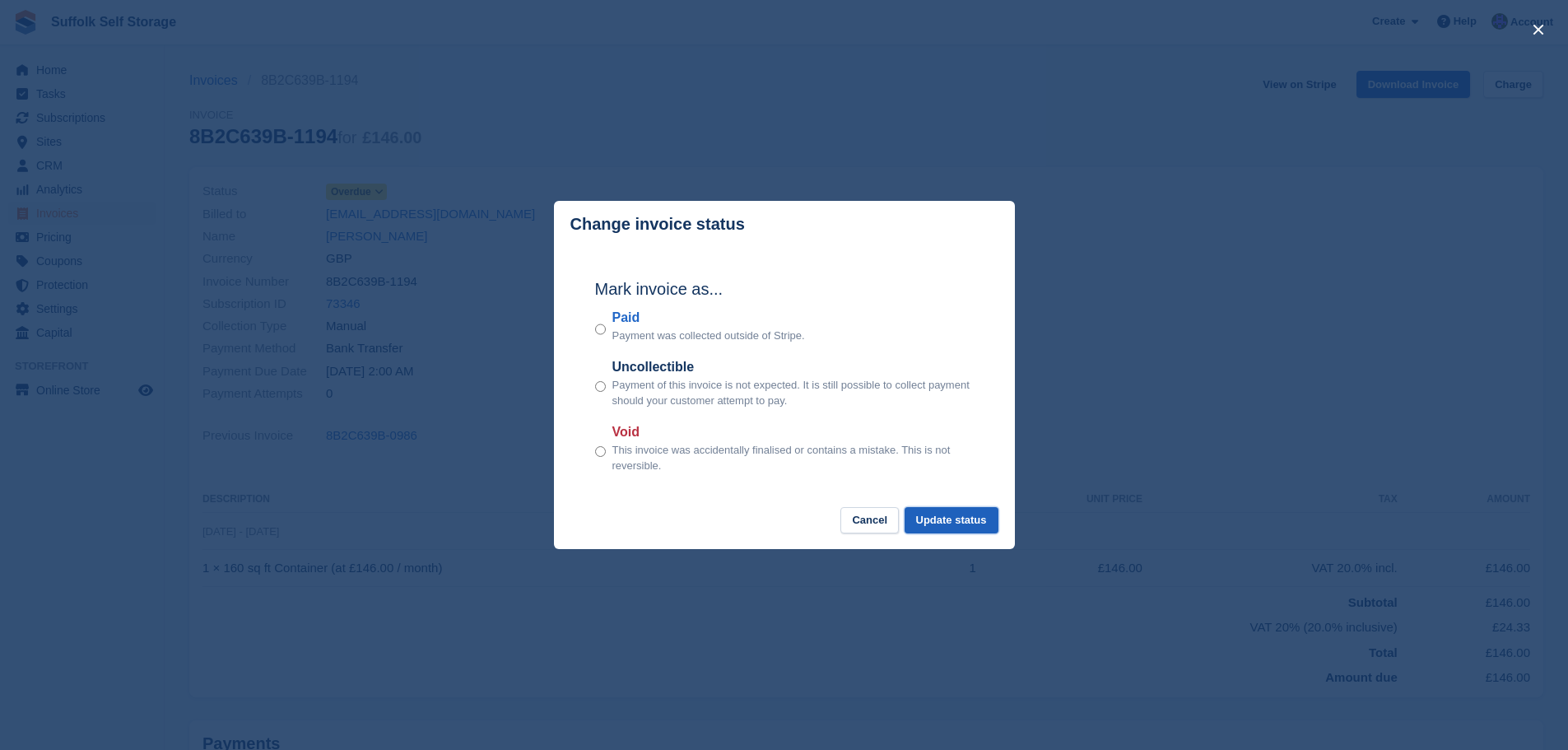
click at [950, 513] on button "Update status" at bounding box center [951, 521] width 94 height 27
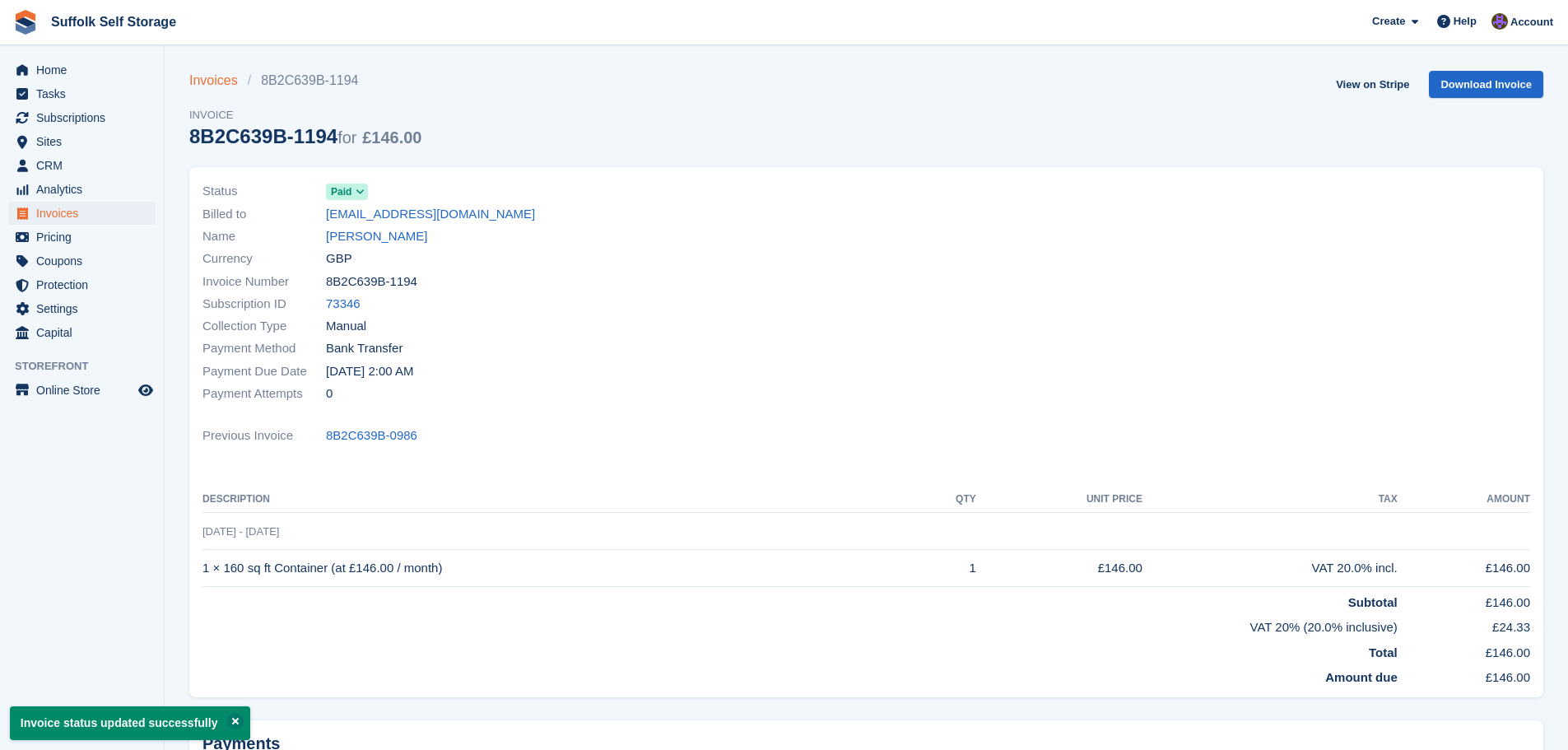
click at [208, 80] on link "Invoices" at bounding box center [218, 80] width 59 height 20
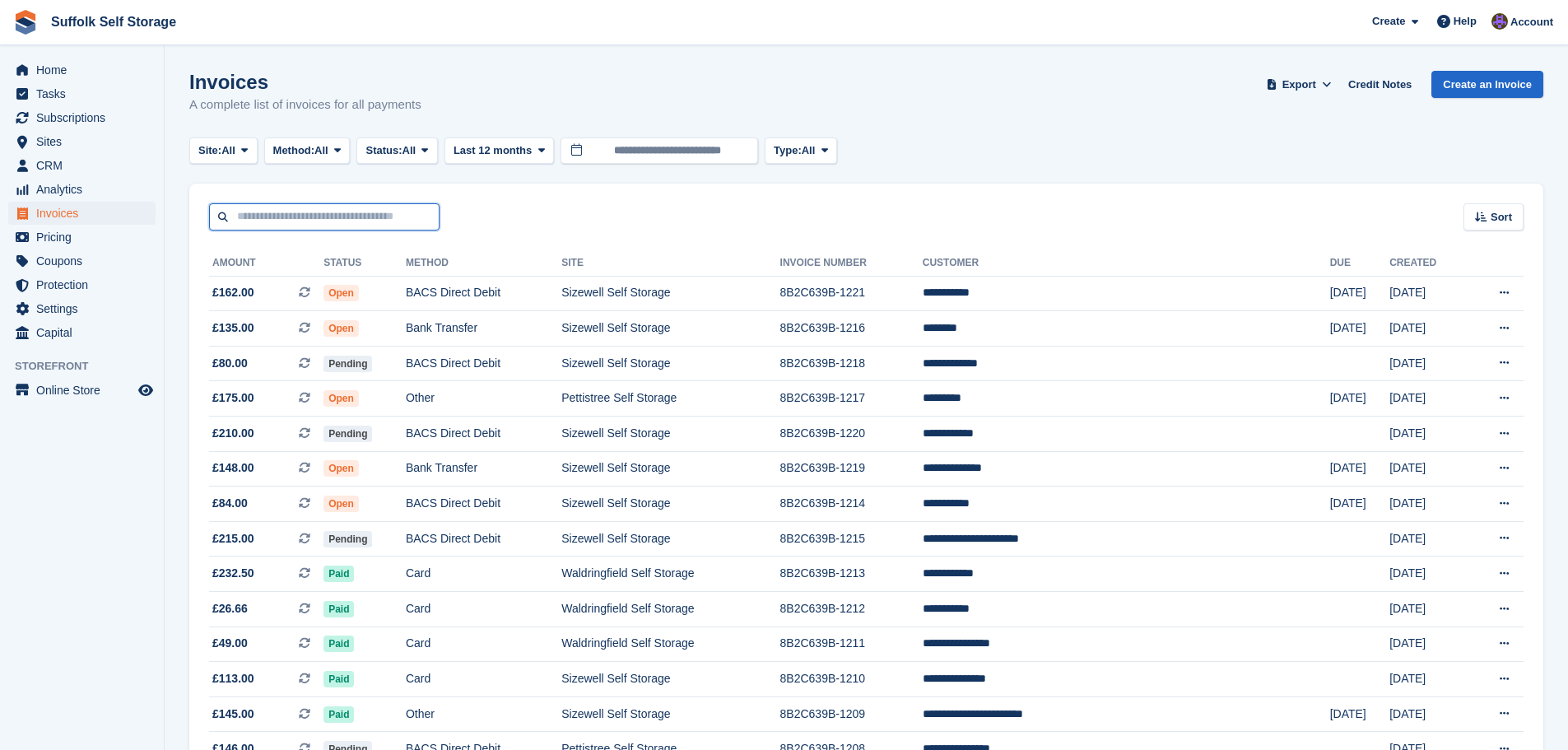
click at [345, 214] on input "text" at bounding box center [324, 217] width 230 height 27
type input "***"
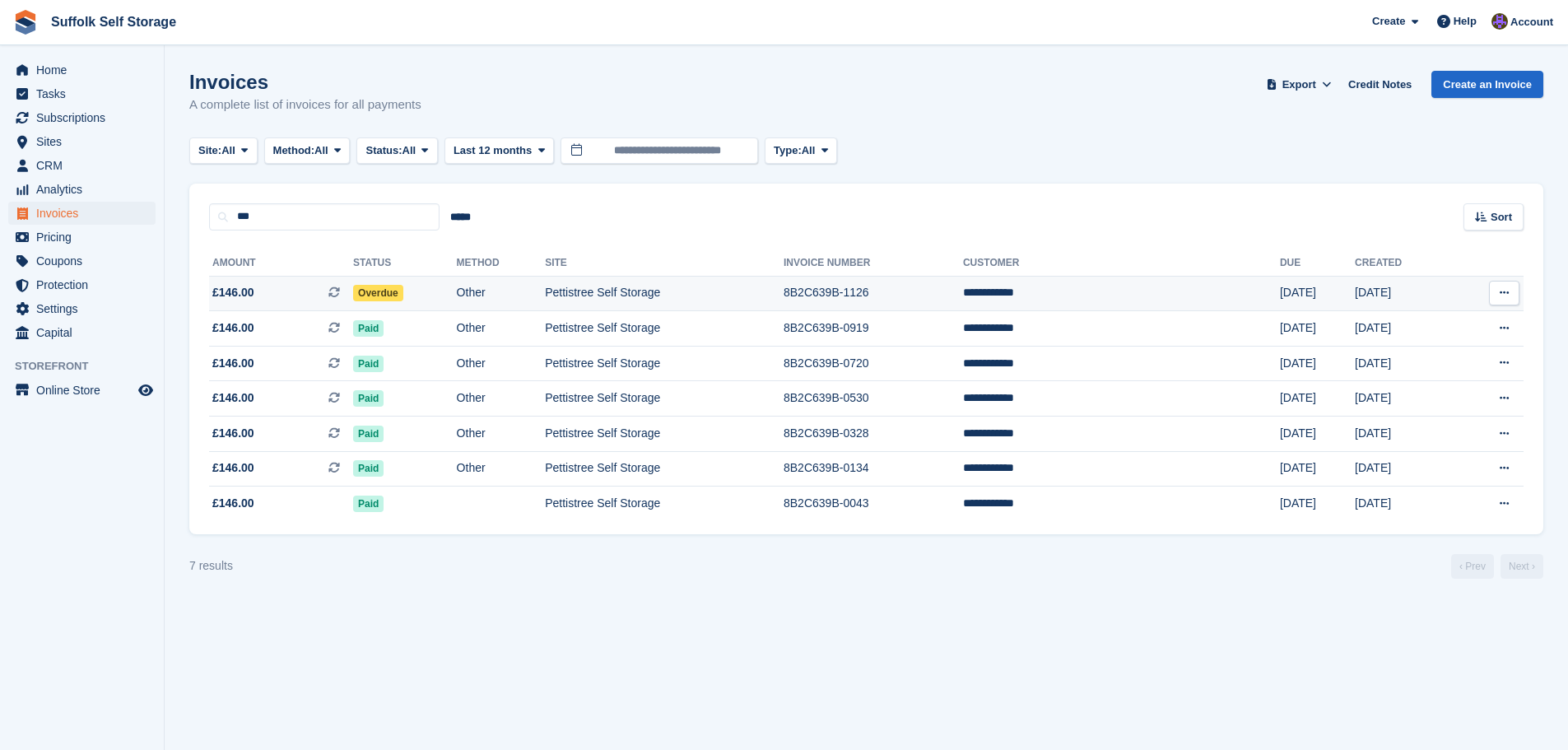
click at [403, 294] on span "Overdue" at bounding box center [378, 293] width 50 height 17
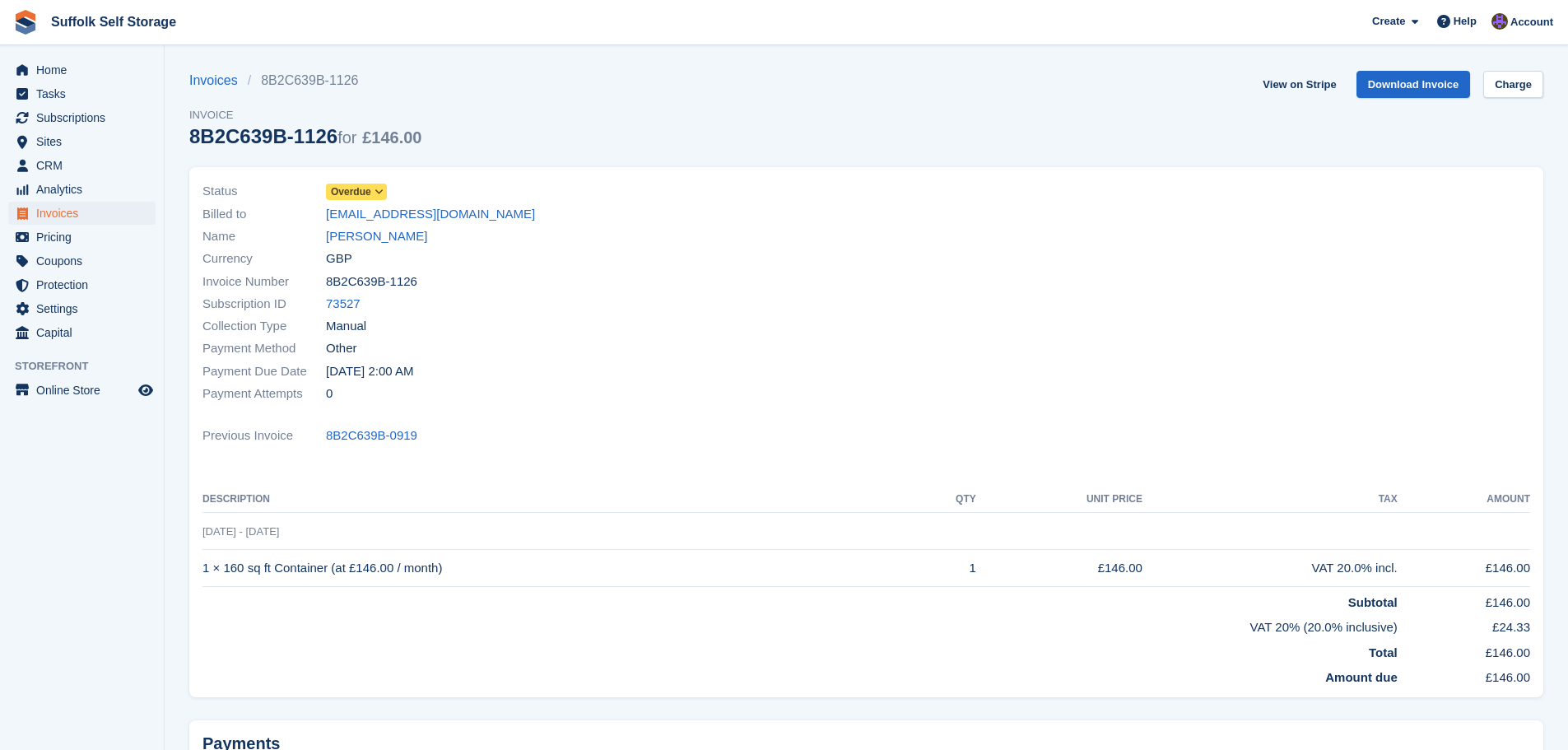
click at [375, 191] on icon at bounding box center [379, 192] width 9 height 10
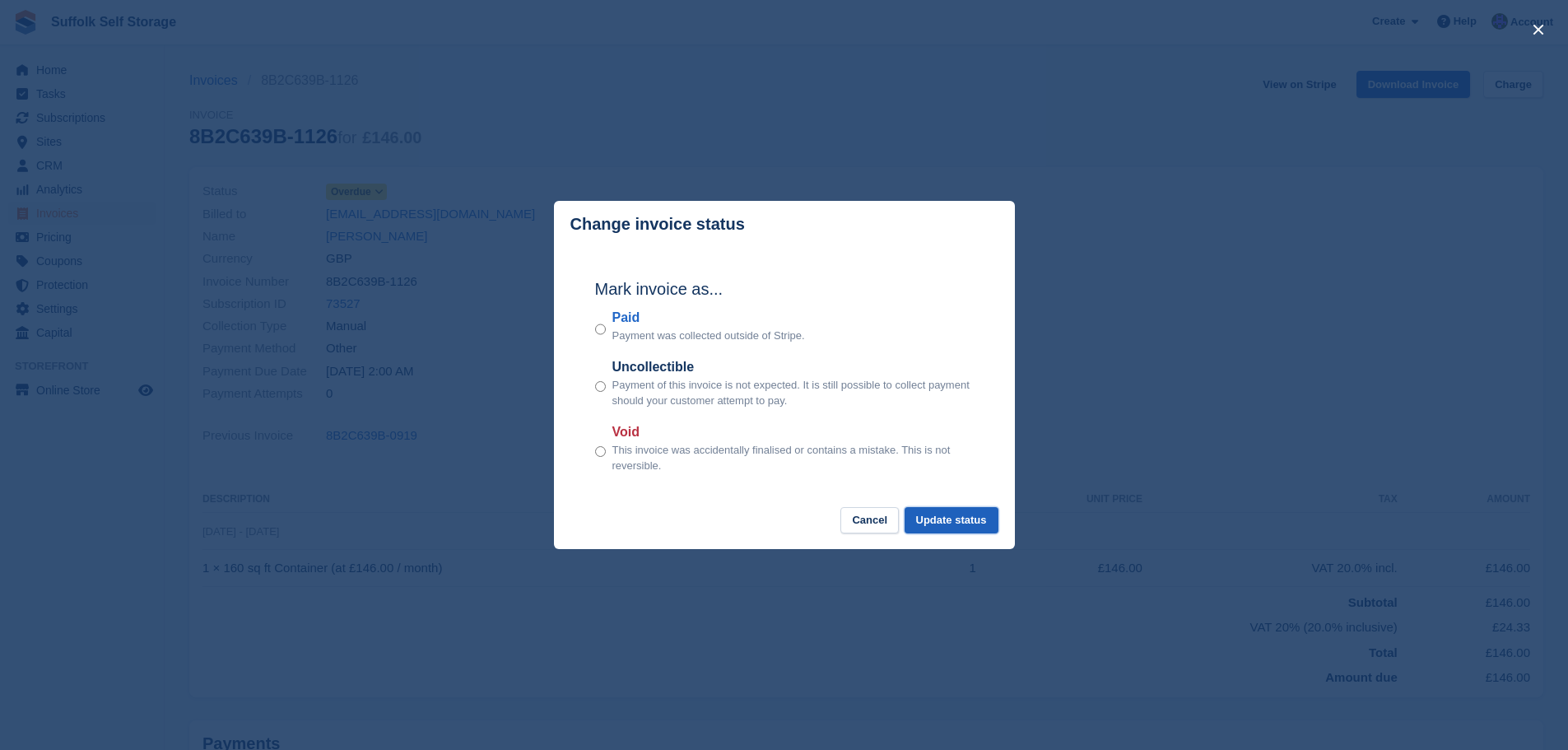
click at [975, 523] on button "Update status" at bounding box center [951, 521] width 94 height 27
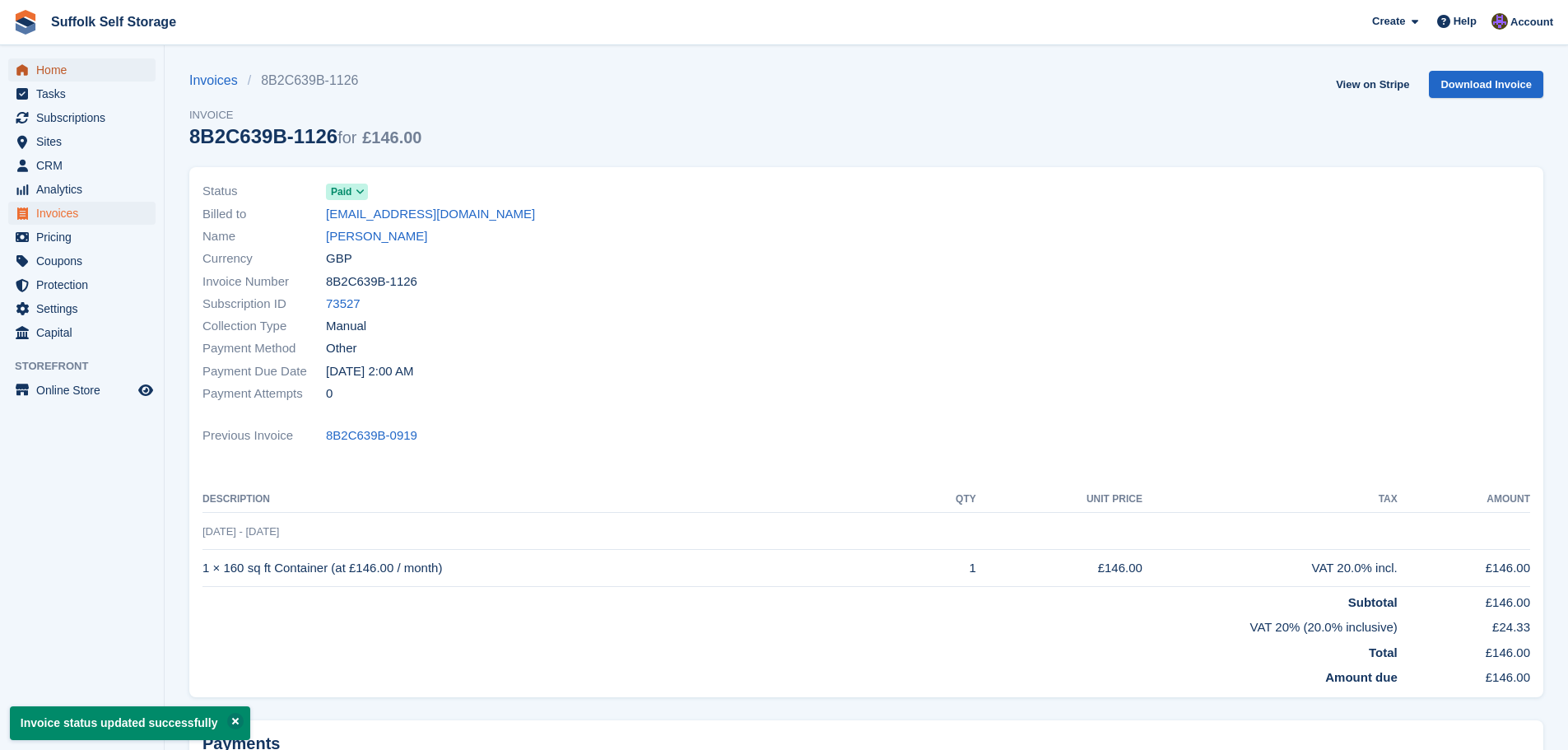
click at [85, 69] on span "Home" at bounding box center [85, 70] width 99 height 23
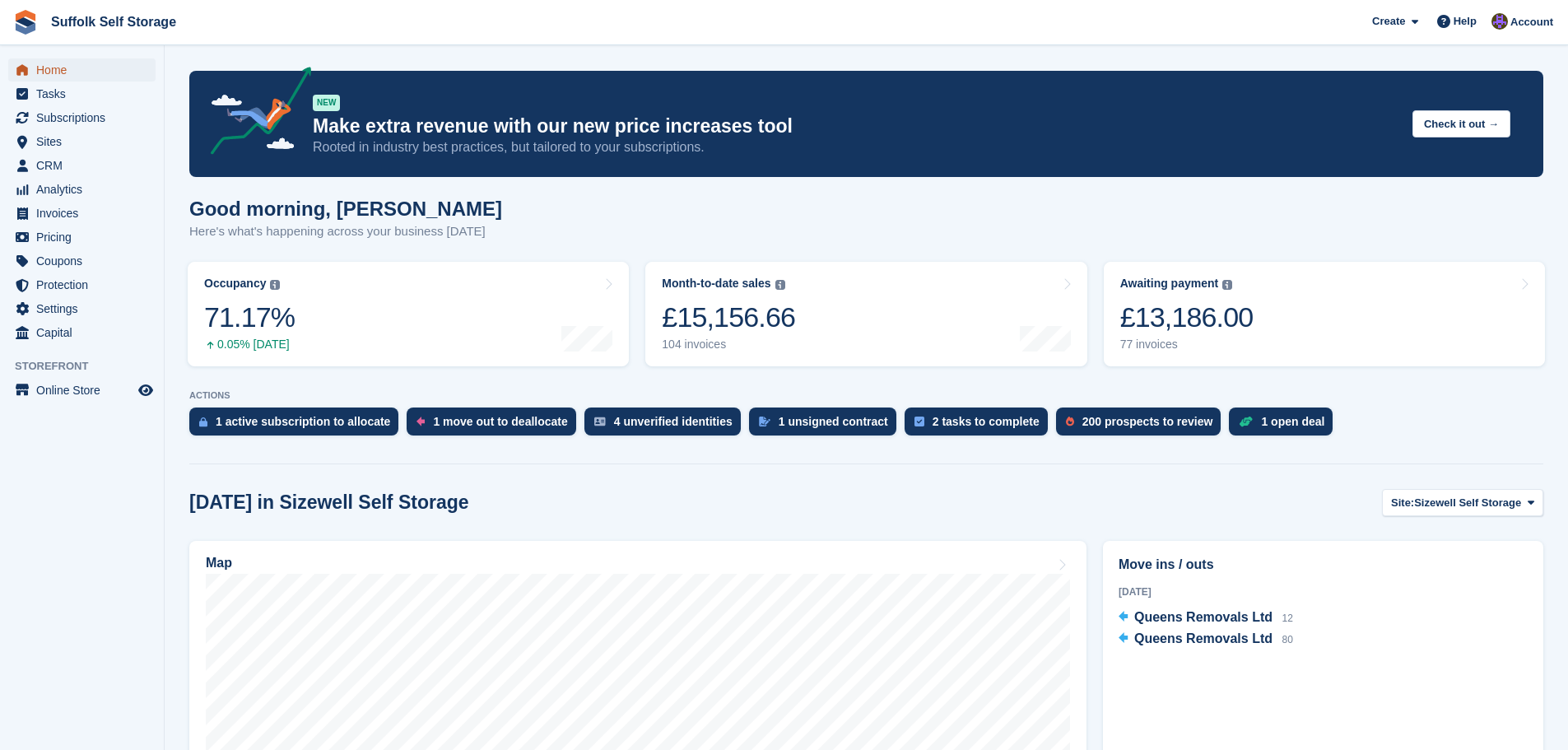
click at [53, 70] on span "Home" at bounding box center [85, 70] width 99 height 23
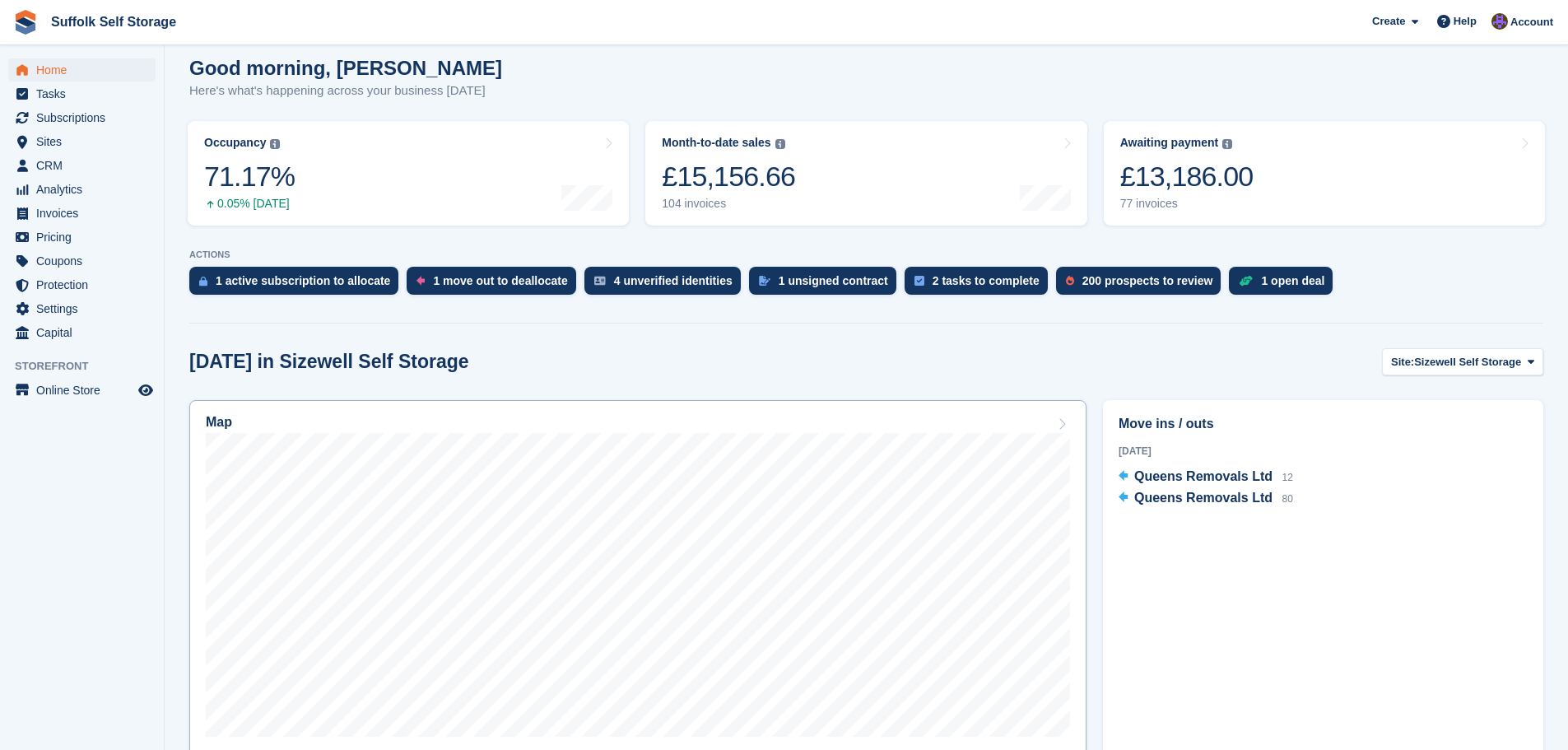
scroll to position [164, 0]
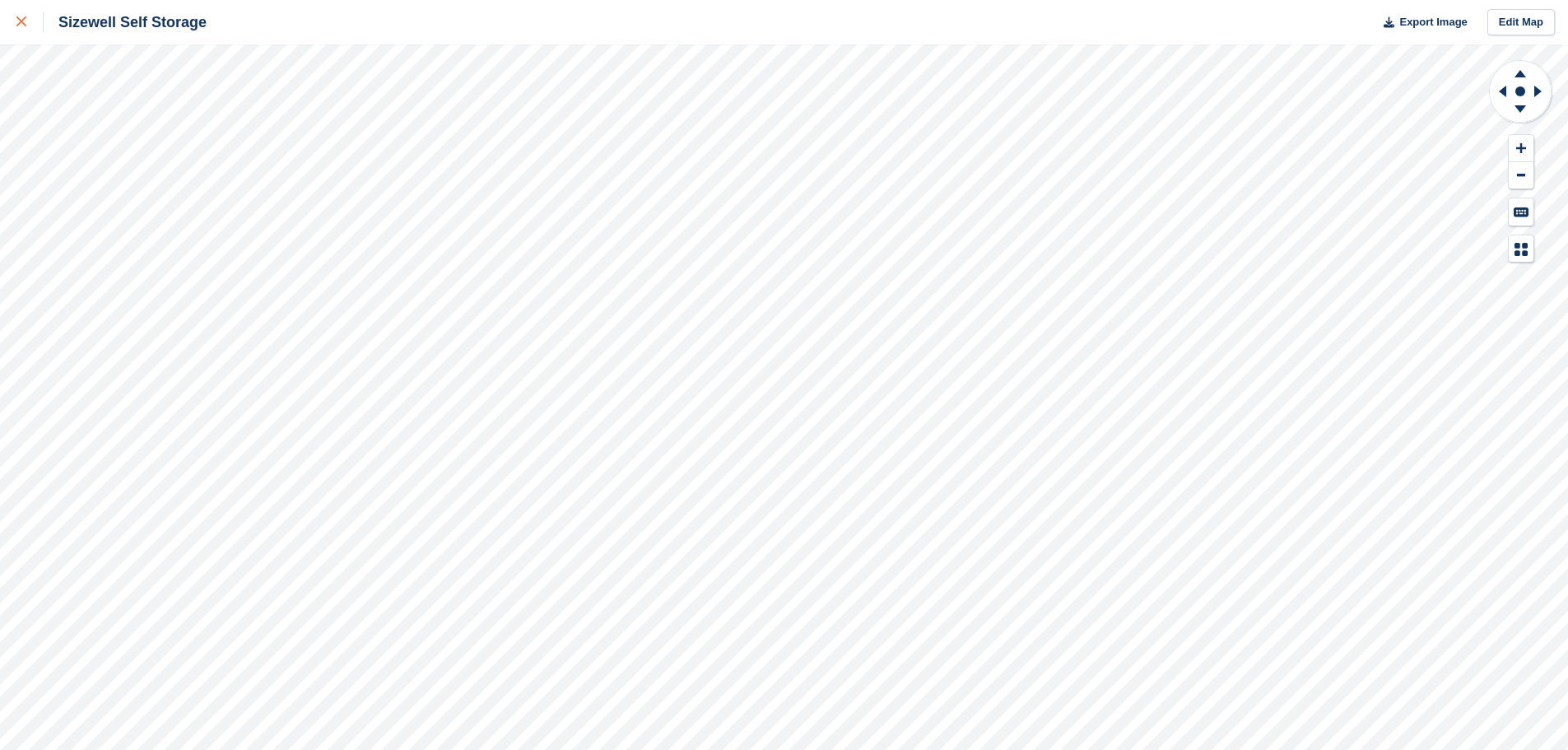
click at [16, 30] on link at bounding box center [22, 22] width 44 height 44
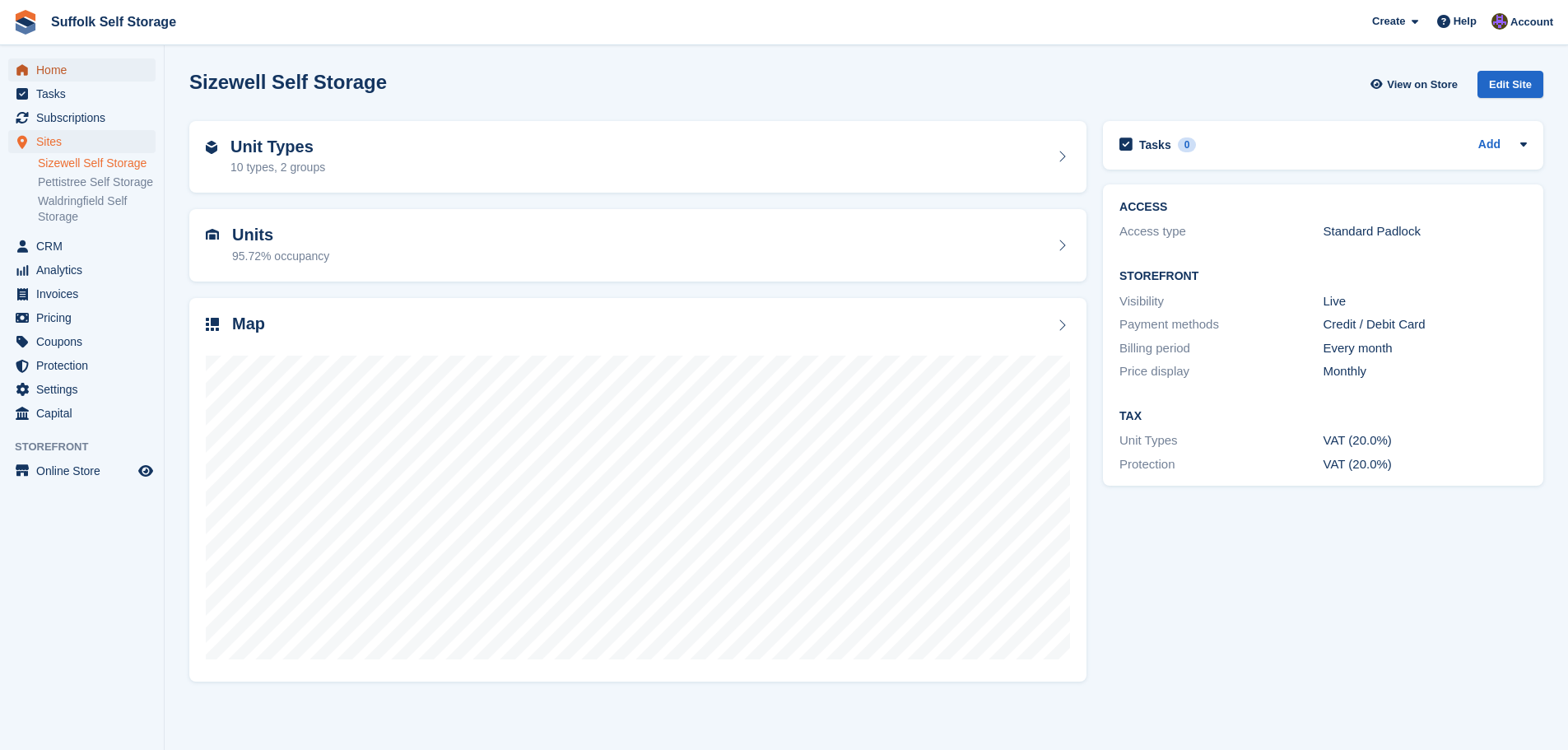
drag, startPoint x: 55, startPoint y: 68, endPoint x: 63, endPoint y: 59, distance: 12.0
click at [55, 68] on span "Home" at bounding box center [85, 70] width 99 height 23
